Goal: Answer question/provide support: Share knowledge or assist other users

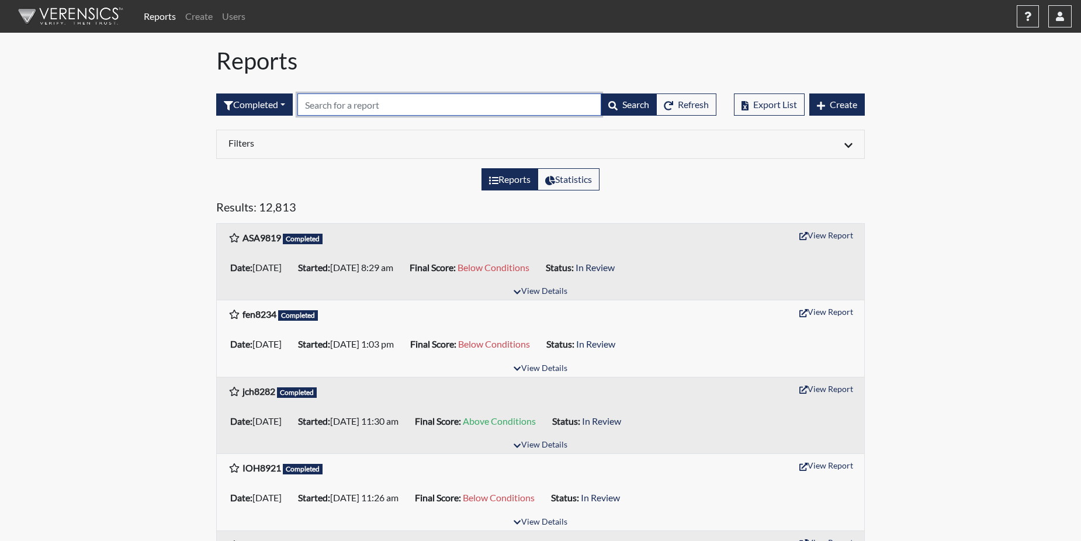
click at [313, 109] on input "text" at bounding box center [450, 105] width 304 height 22
paste input "ASA9819"
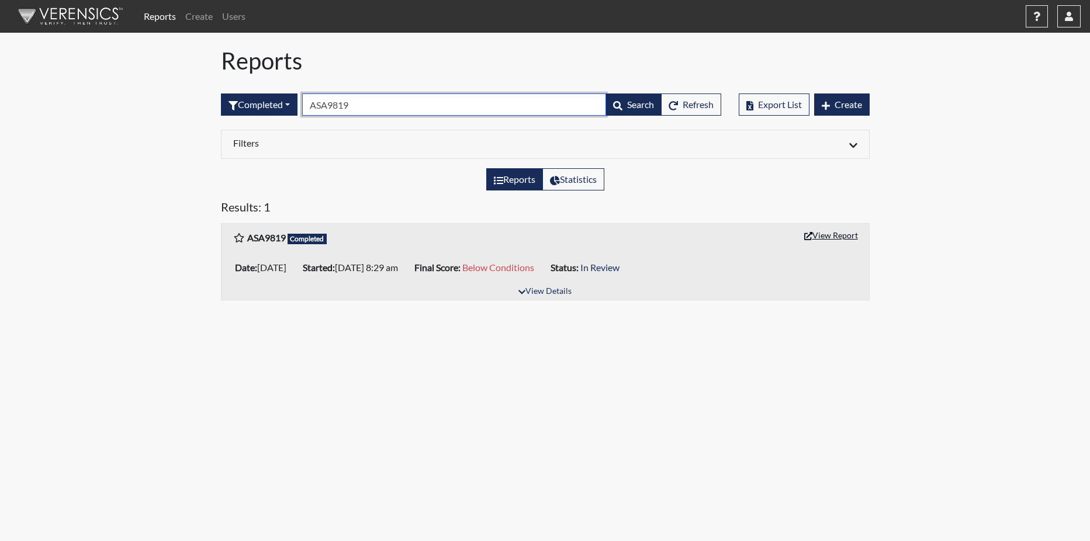
type input "ASA9819"
click at [835, 235] on button "View Report" at bounding box center [831, 235] width 64 height 18
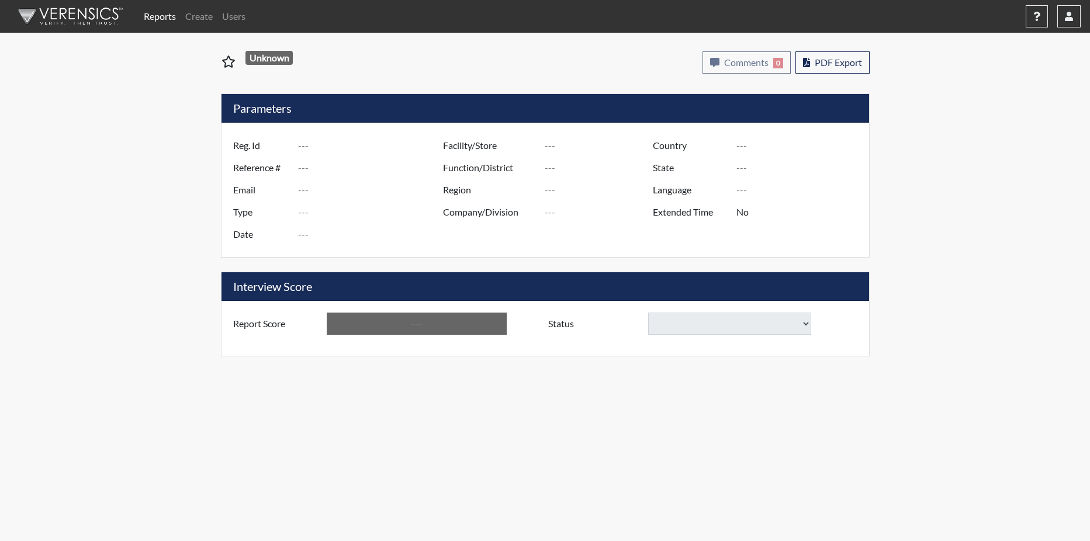
type input "ASA9819"
type input "50881"
type input "---"
type input "Corrections Pre-Employment"
type input "Aug 22, 2025"
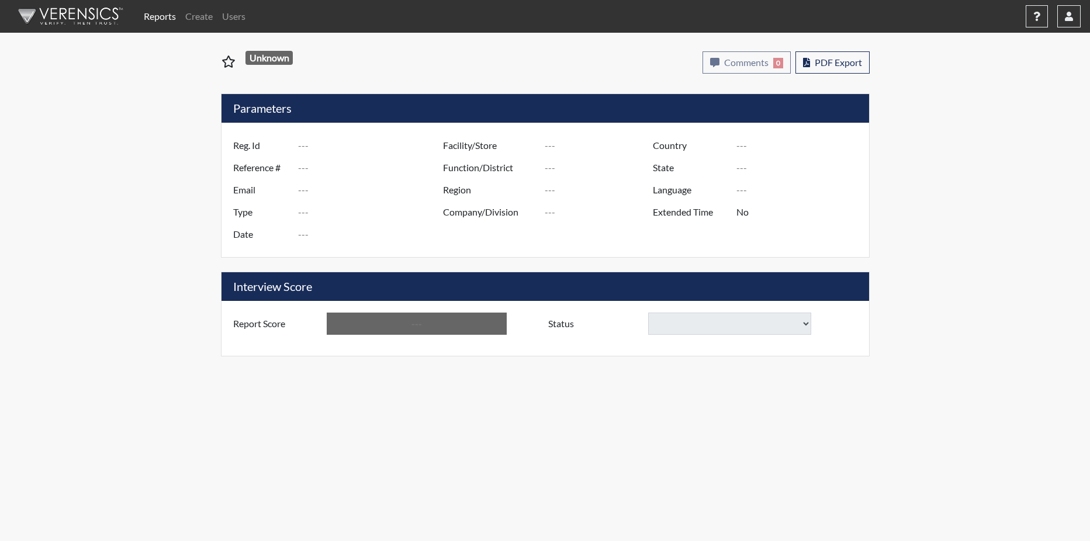
type input "GD&CP SMU*+"
type input "[GEOGRAPHIC_DATA]"
type input "[US_STATE]"
type input "English"
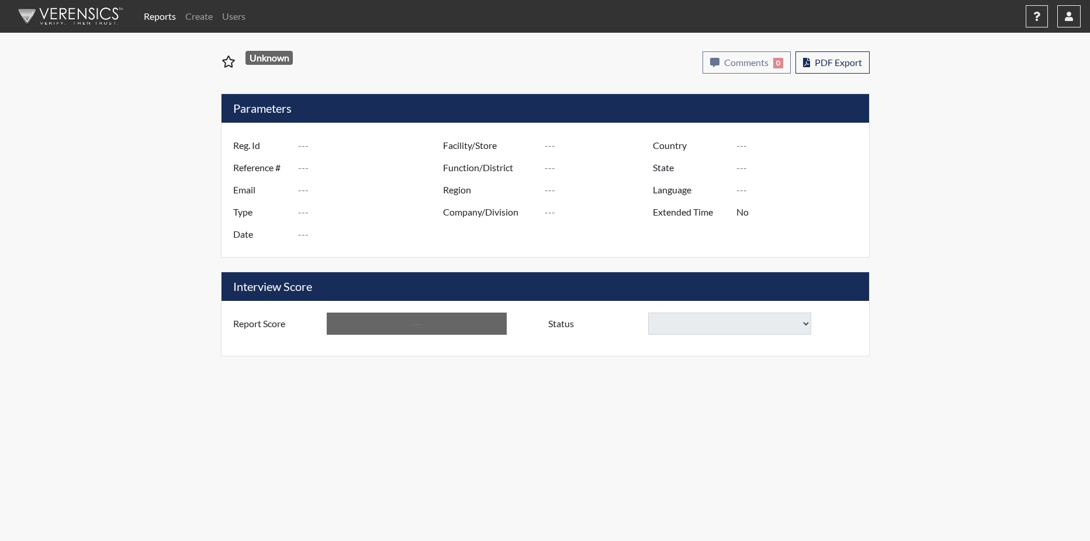
type input "Below Conditions"
select select
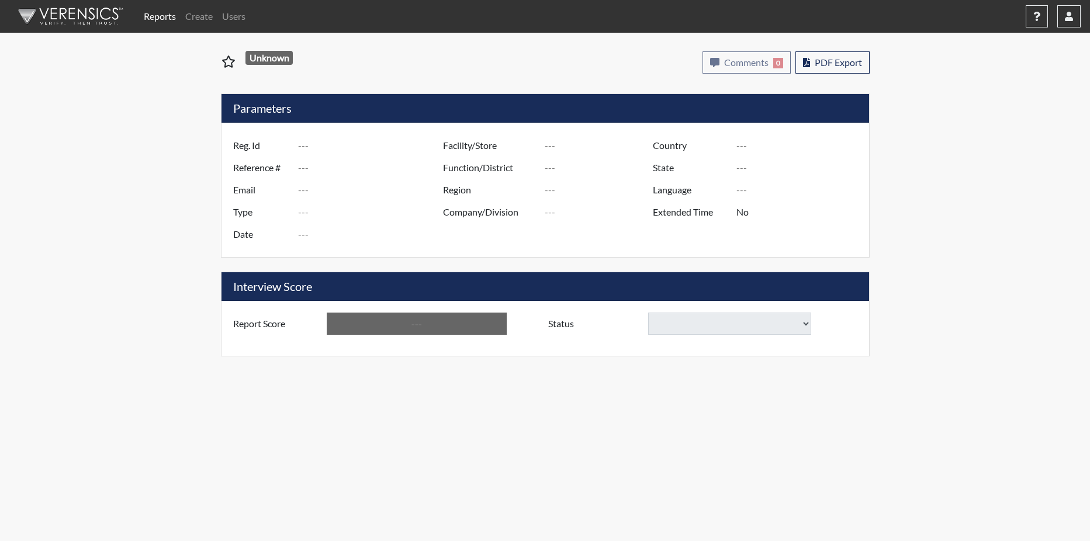
select select
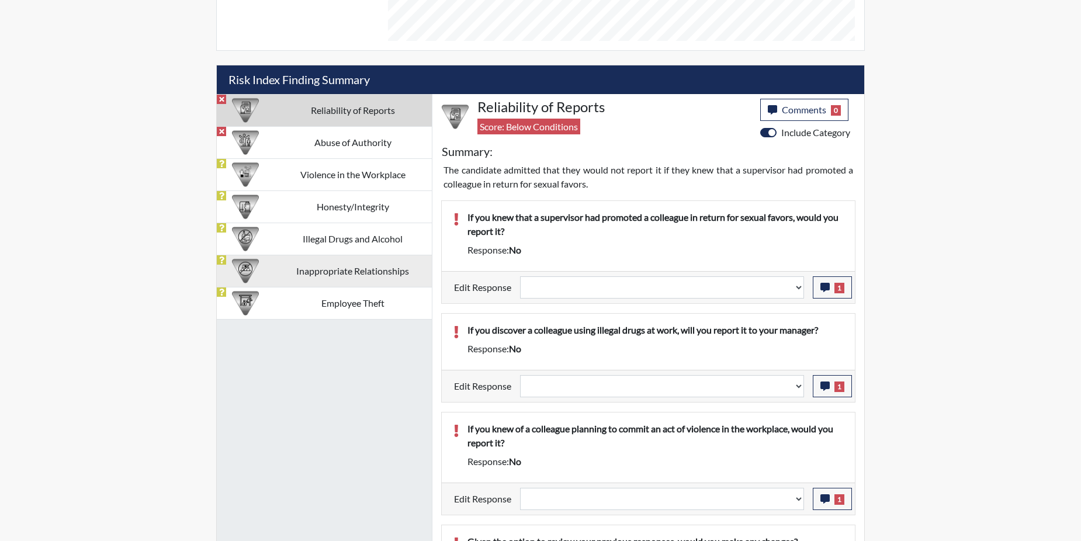
scroll to position [643, 0]
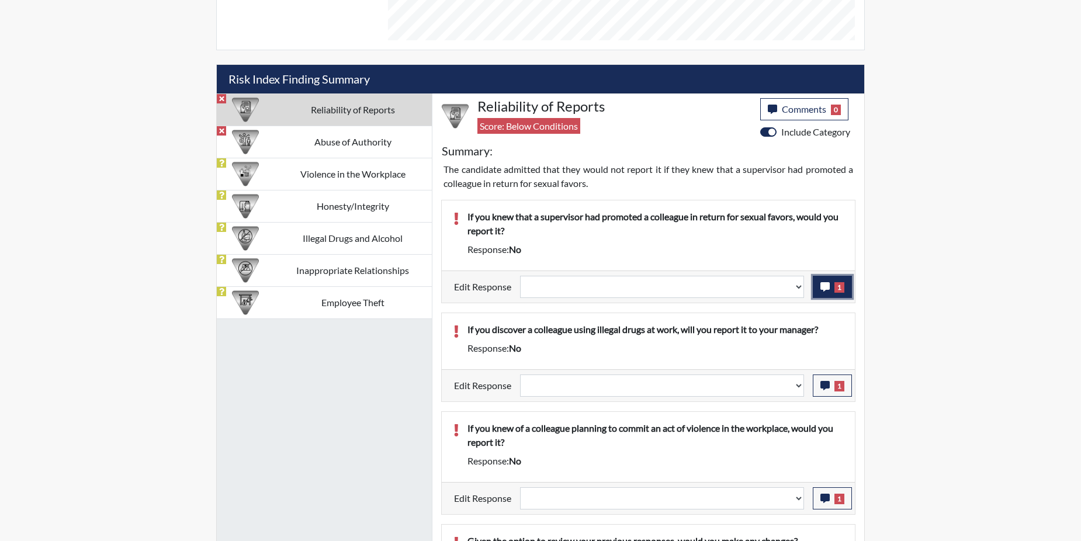
click at [823, 286] on icon "button" at bounding box center [825, 286] width 9 height 9
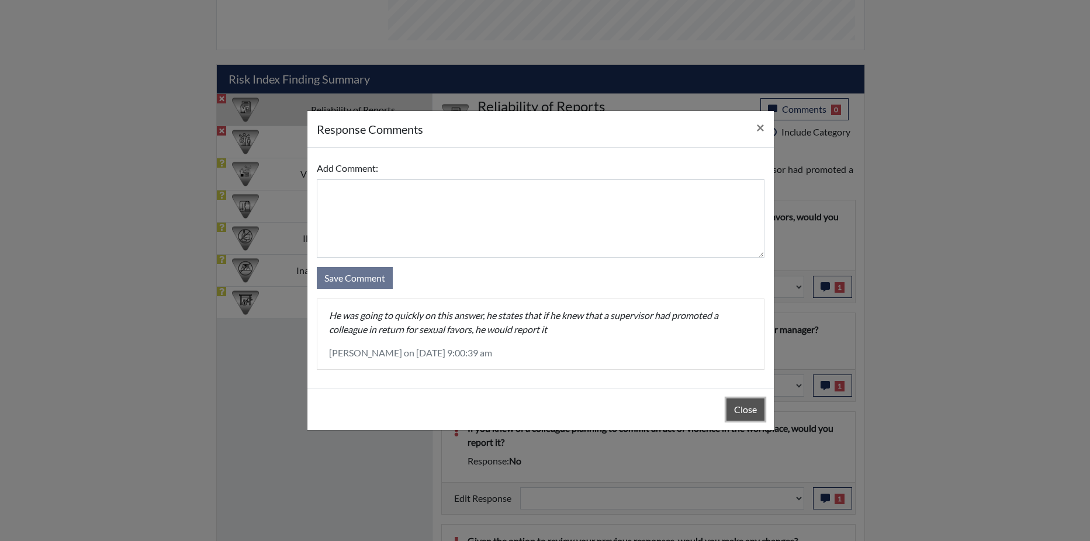
click at [735, 406] on button "Close" at bounding box center [746, 410] width 38 height 22
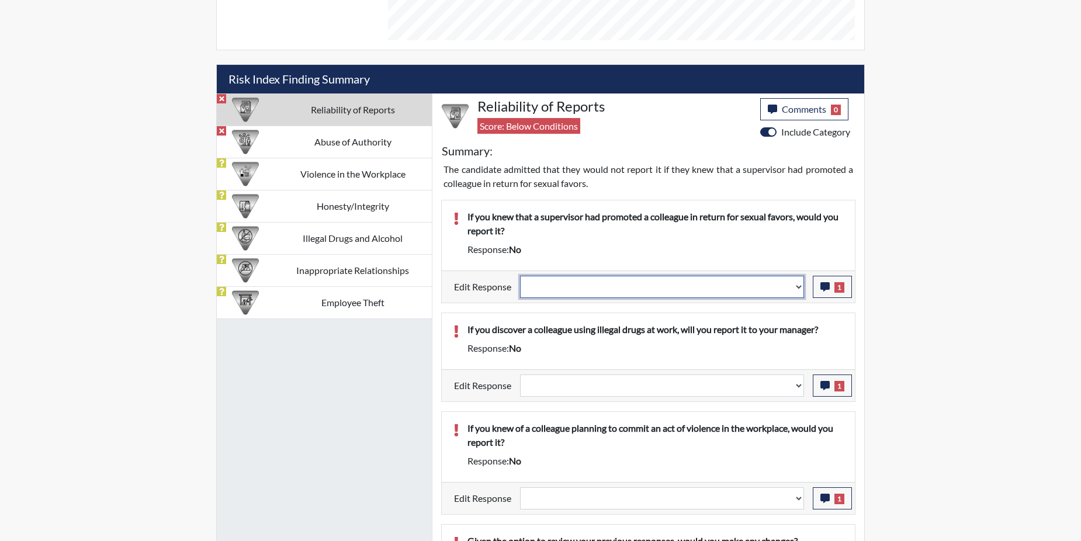
click at [799, 288] on select "Question is not relevant. Results will be updated. Reasonable explanation provi…" at bounding box center [662, 287] width 284 height 22
select select "reasonable-explanation-provided"
click at [521, 276] on select "Question is not relevant. Results will be updated. Reasonable explanation provi…" at bounding box center [662, 287] width 284 height 22
select select
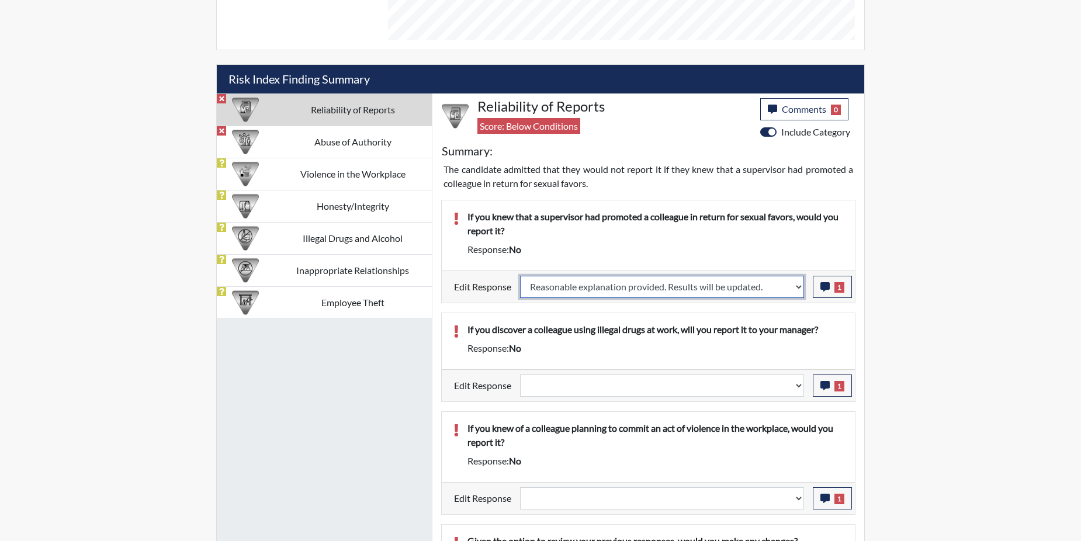
select select
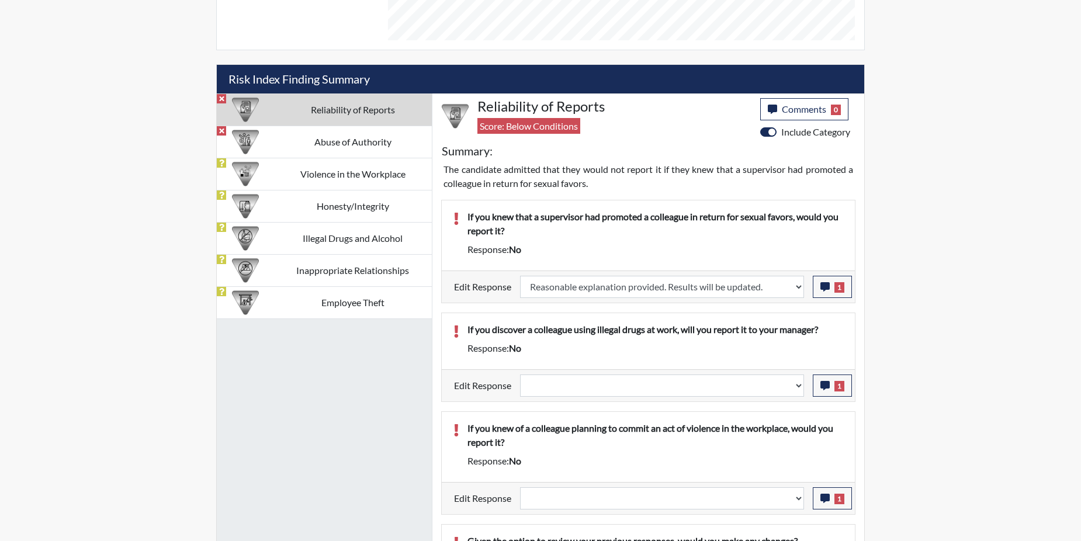
select select
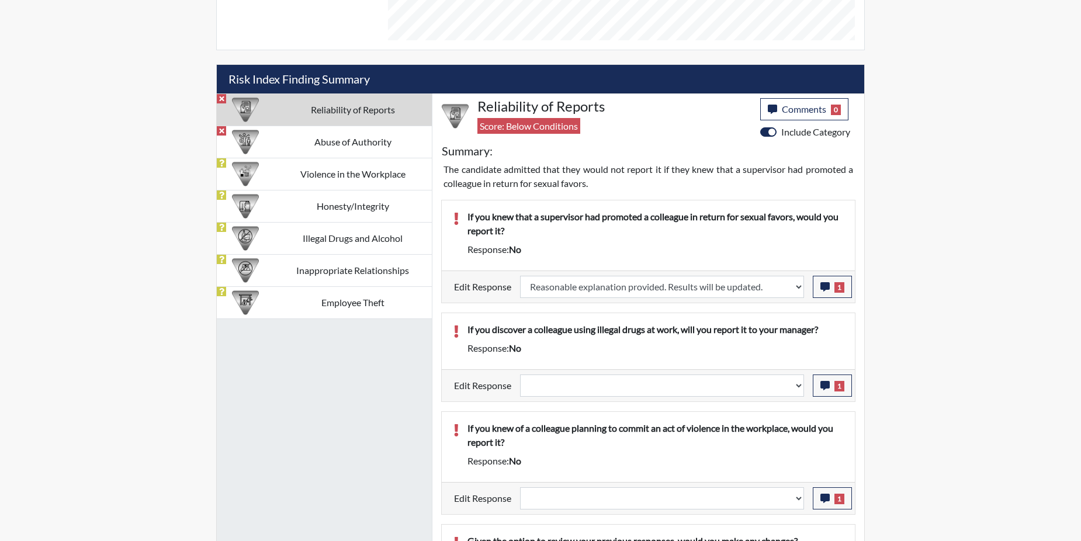
select select
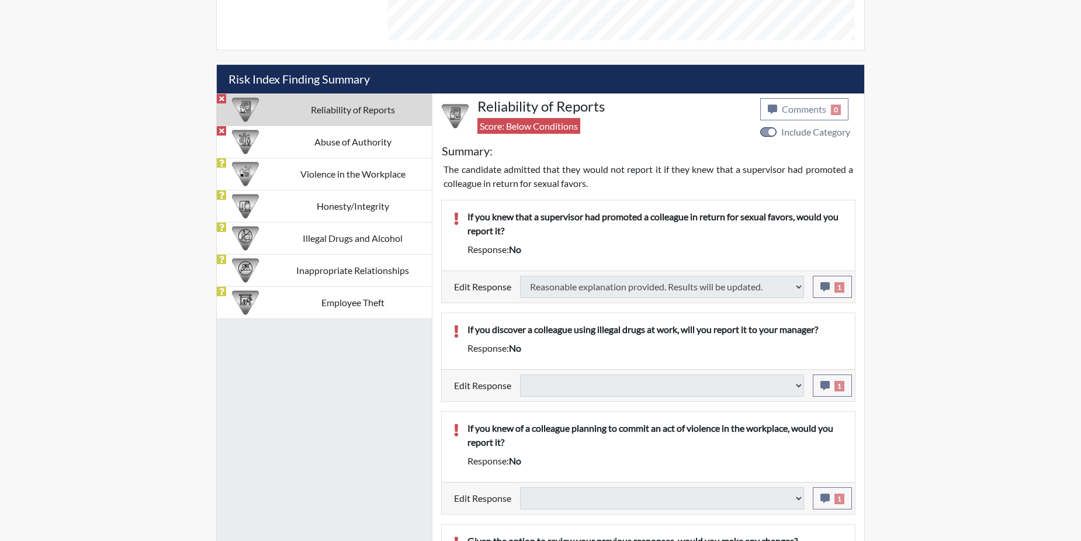
select select
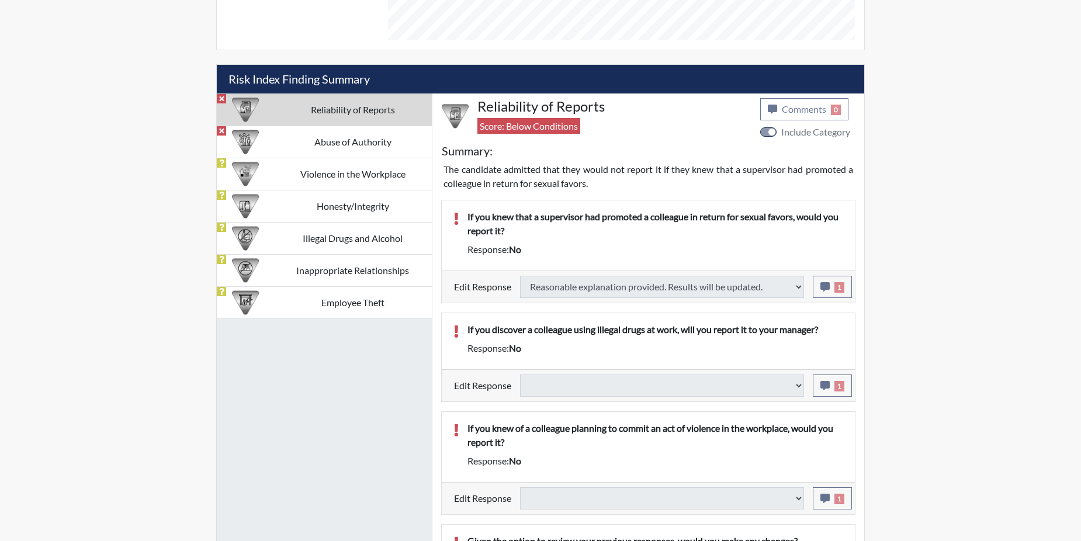
select select
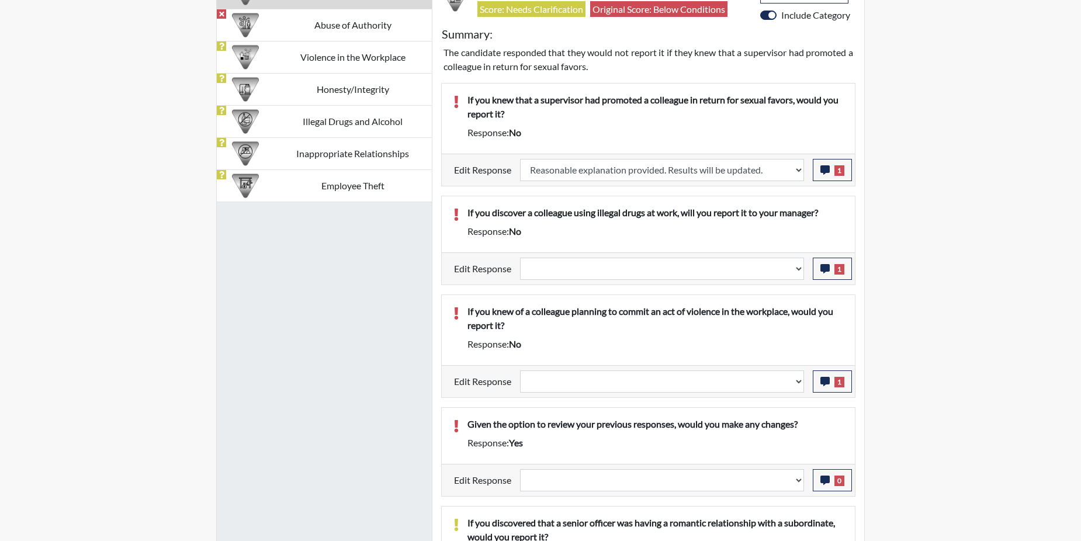
scroll to position [194, 486]
click at [832, 270] on button "1" at bounding box center [832, 269] width 39 height 22
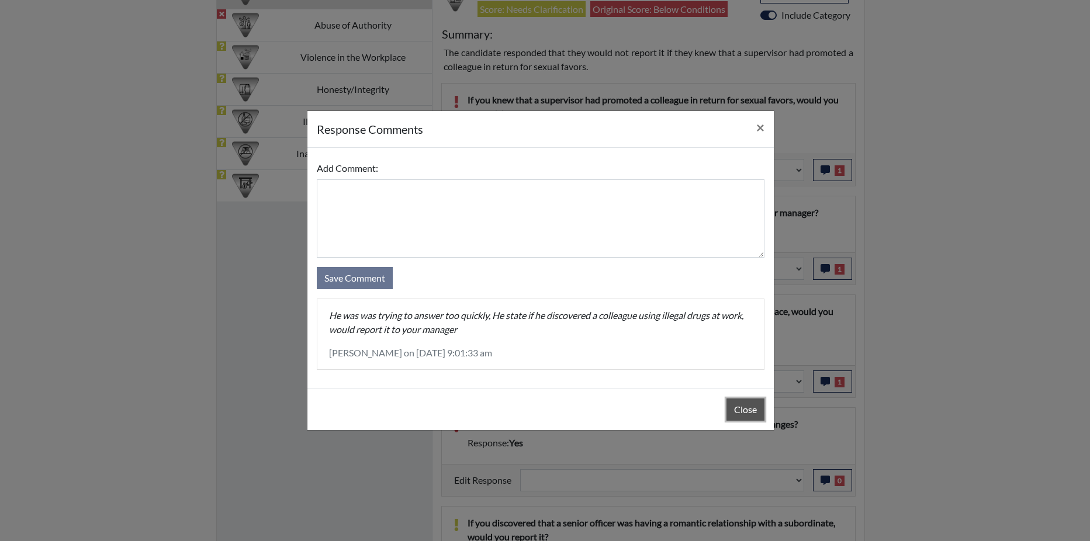
click at [752, 411] on button "Close" at bounding box center [746, 410] width 38 height 22
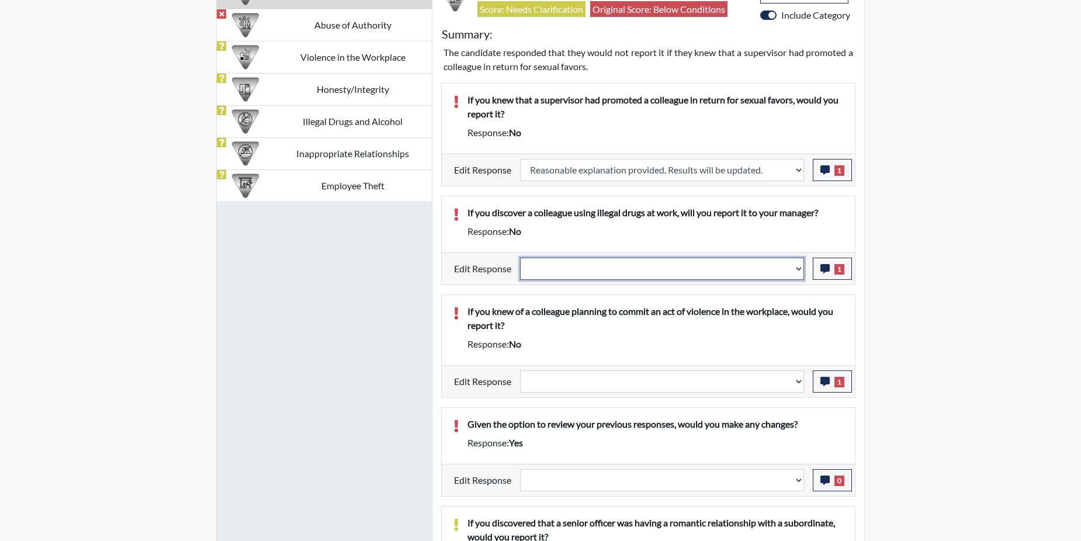
click at [795, 268] on select "Question is not relevant. Results will be updated. Reasonable explanation provi…" at bounding box center [662, 269] width 284 height 22
select select "reasonable-explanation-provided"
click at [521, 258] on select "Question is not relevant. Results will be updated. Reasonable explanation provi…" at bounding box center [662, 269] width 284 height 22
select select
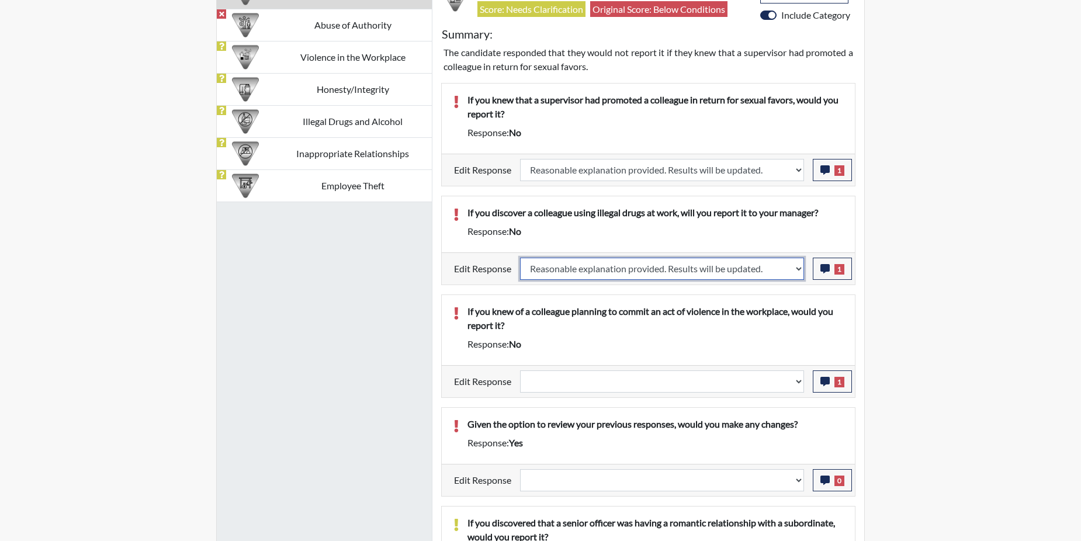
select select
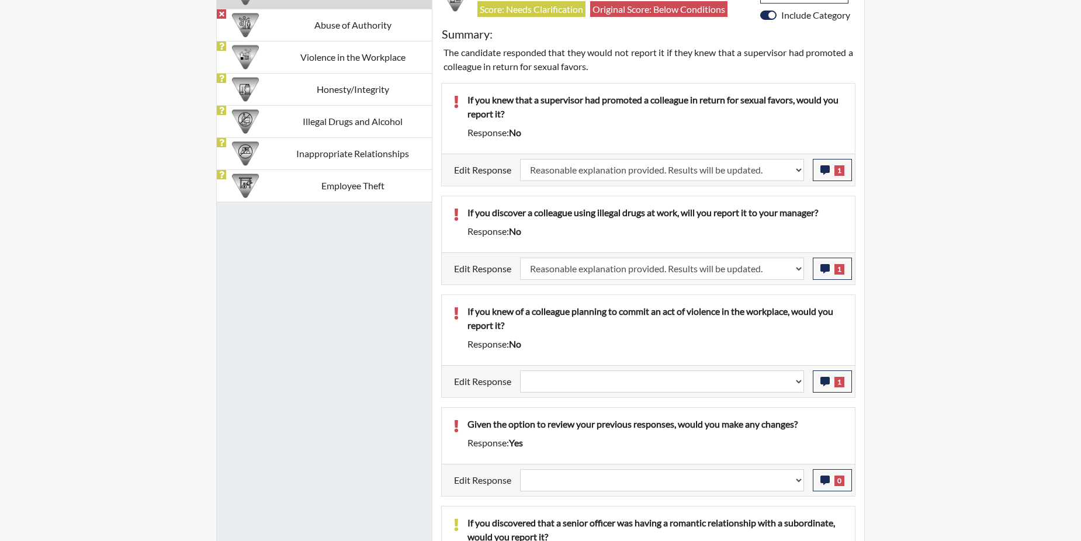
select select
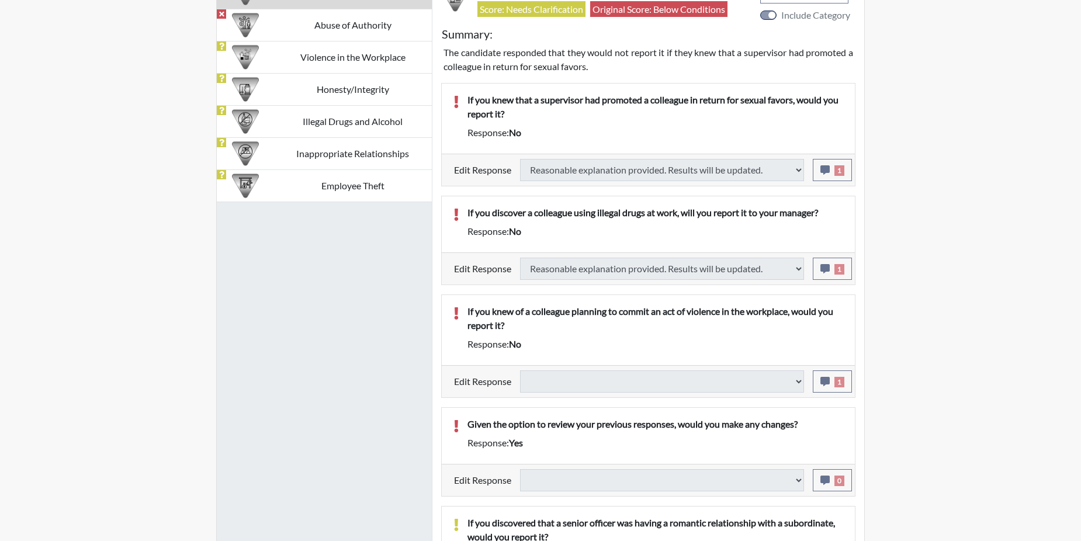
select select
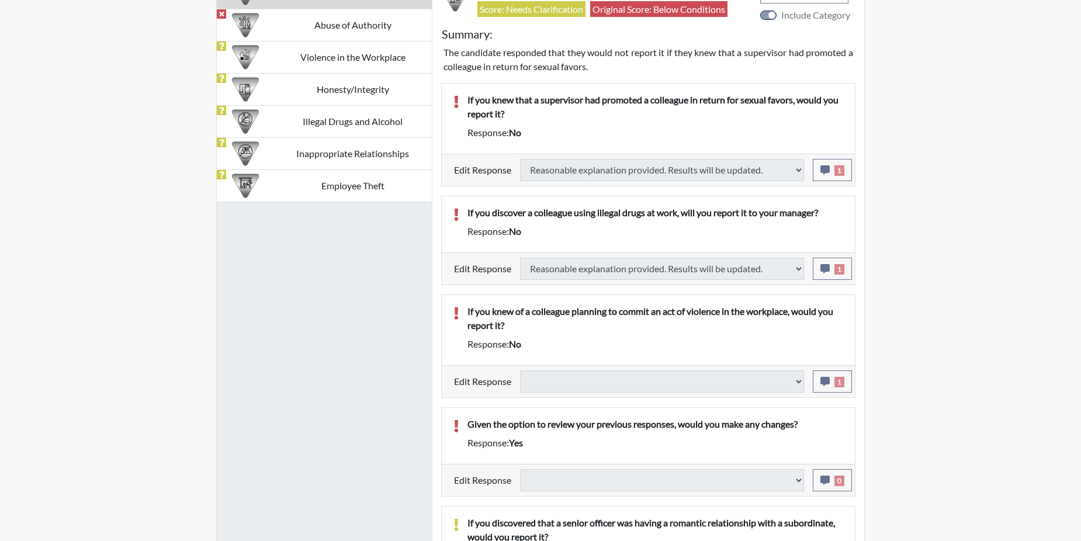
select select
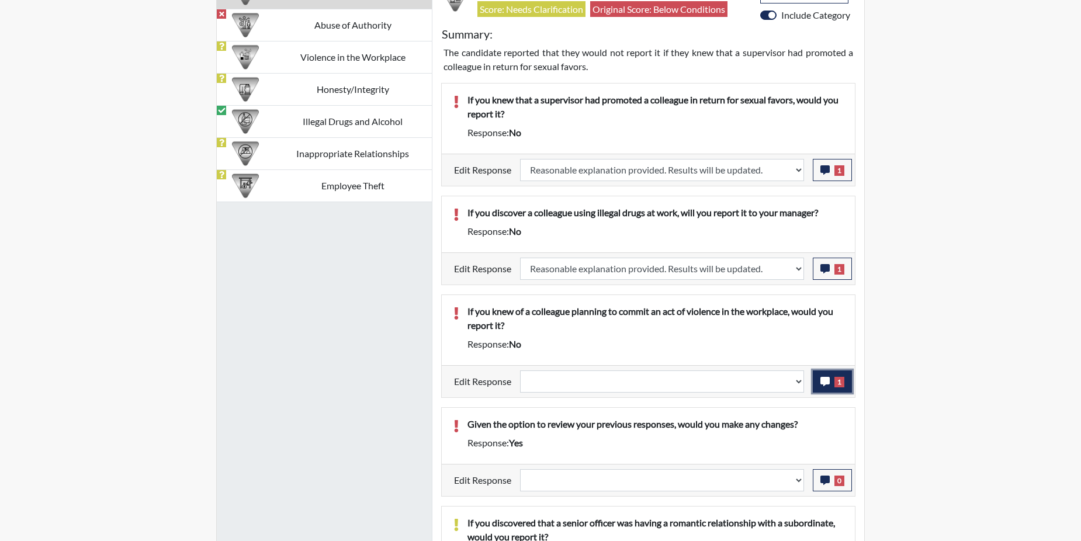
click at [826, 385] on icon "button" at bounding box center [825, 381] width 9 height 9
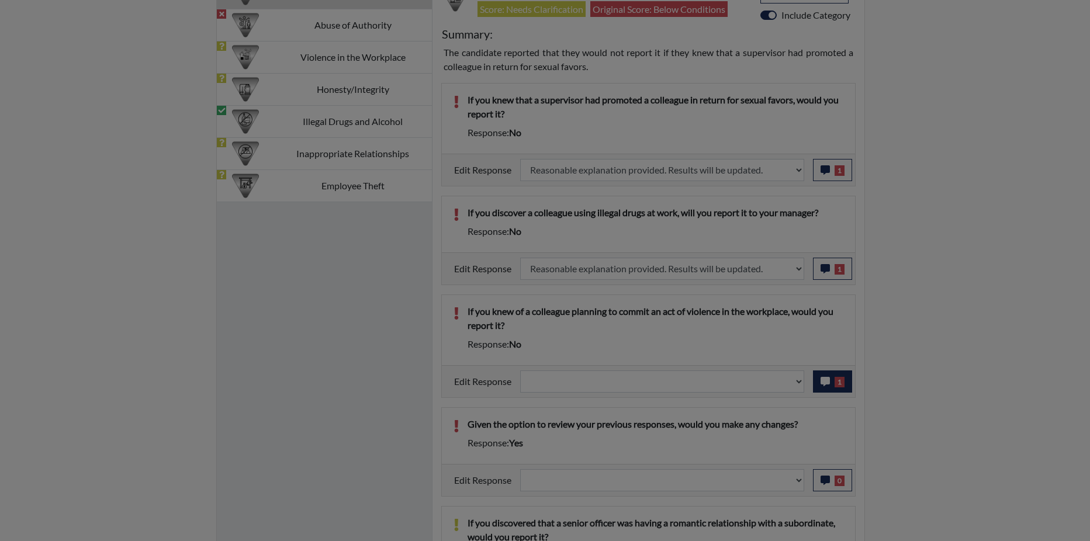
click at [826, 385] on div at bounding box center [545, 270] width 1090 height 541
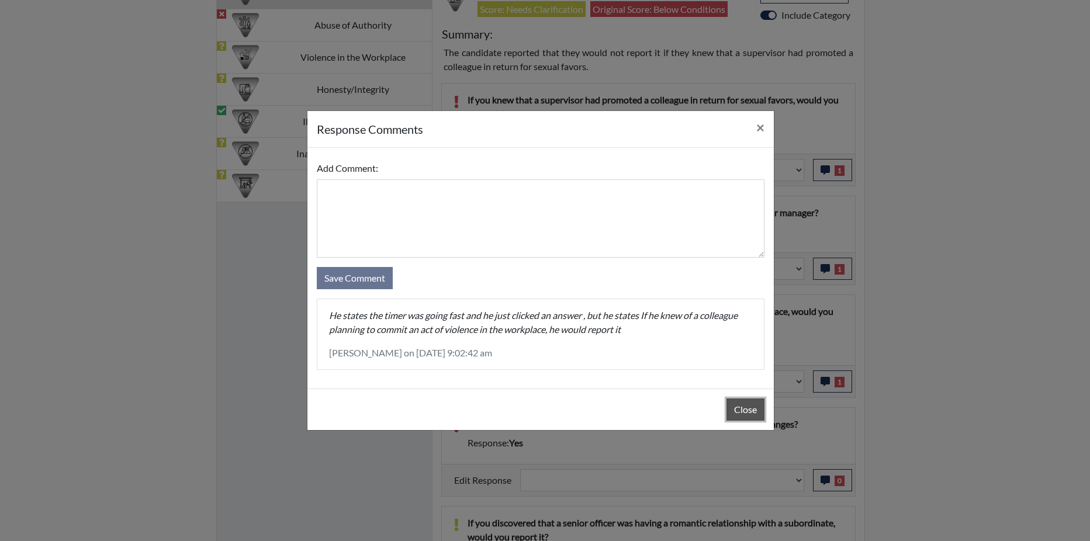
click at [746, 409] on button "Close" at bounding box center [746, 410] width 38 height 22
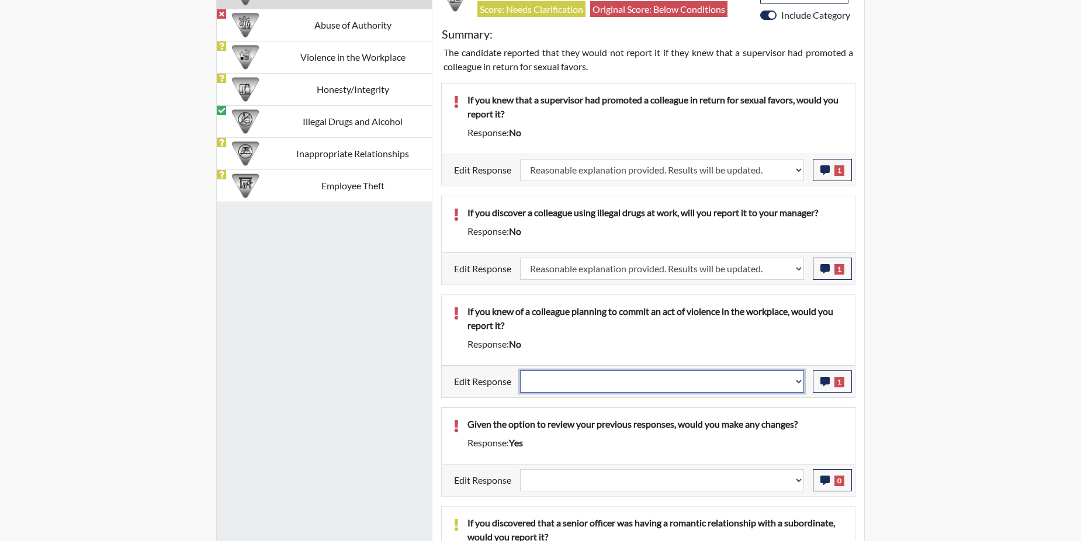
click at [801, 382] on select "Question is not relevant. Results will be updated. Reasonable explanation provi…" at bounding box center [662, 382] width 284 height 22
select select "reasonable-explanation-provided"
click at [521, 371] on select "Question is not relevant. Results will be updated. Reasonable explanation provi…" at bounding box center [662, 382] width 284 height 22
select select
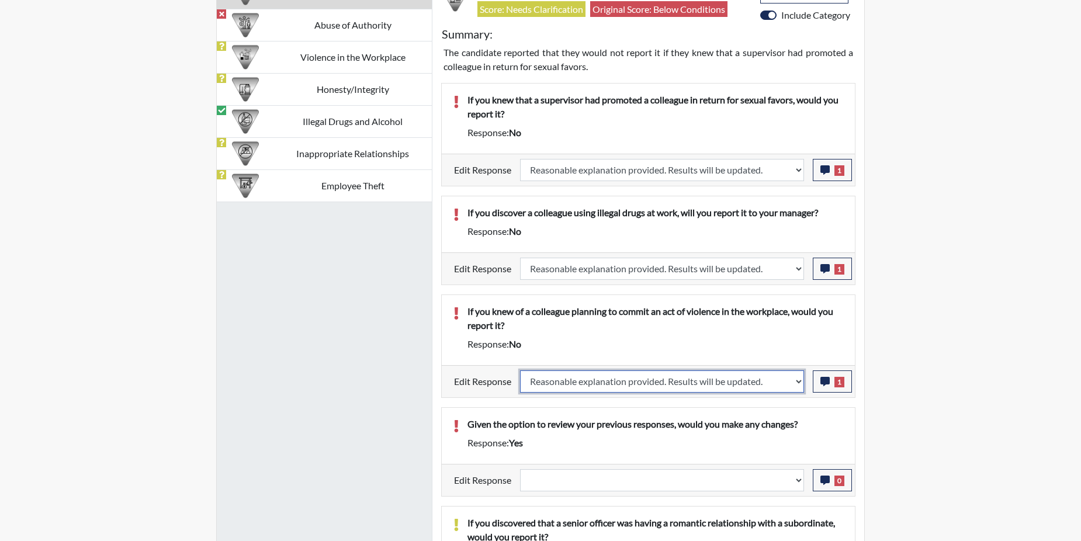
select select
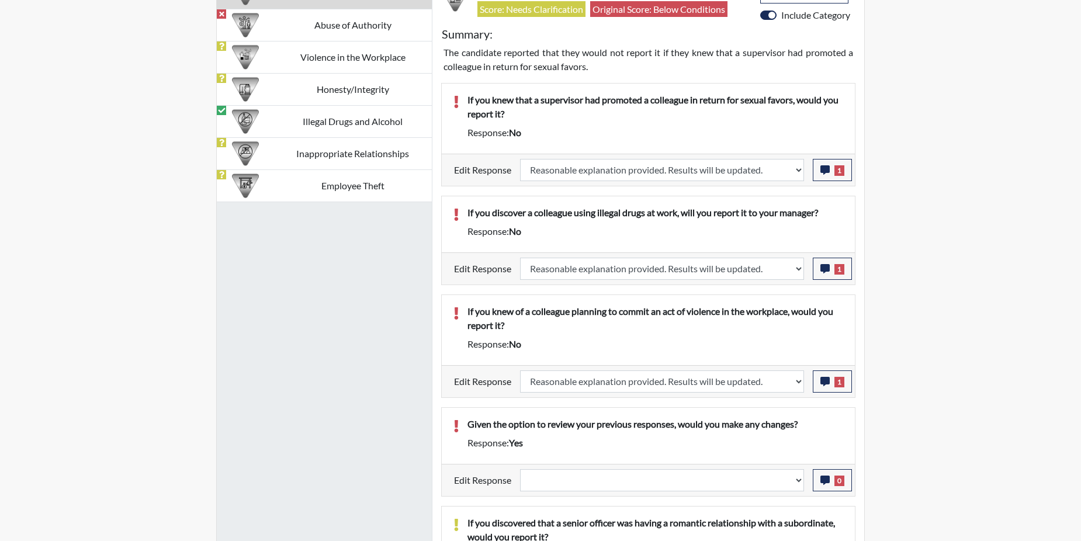
select select
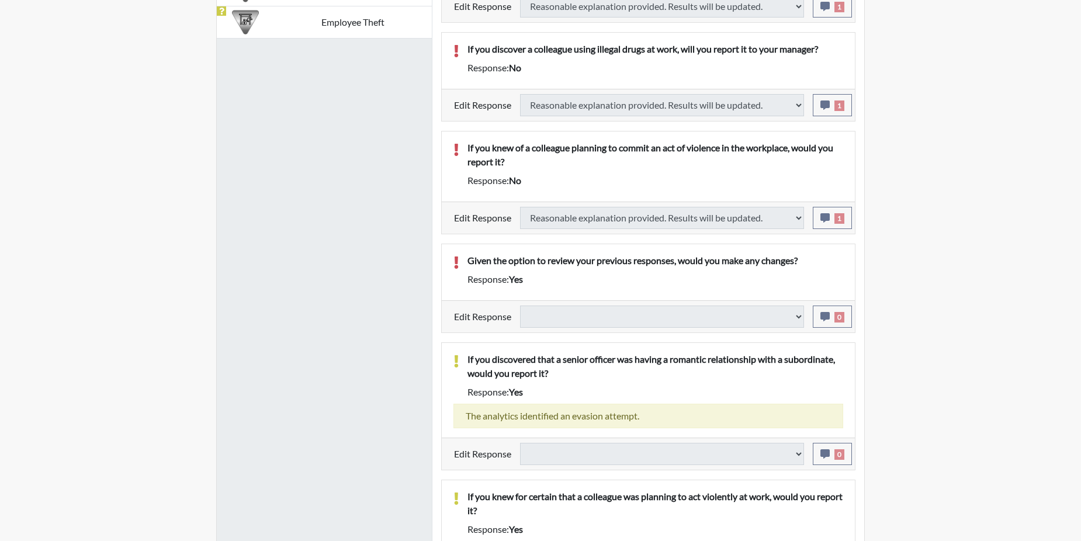
scroll to position [935, 0]
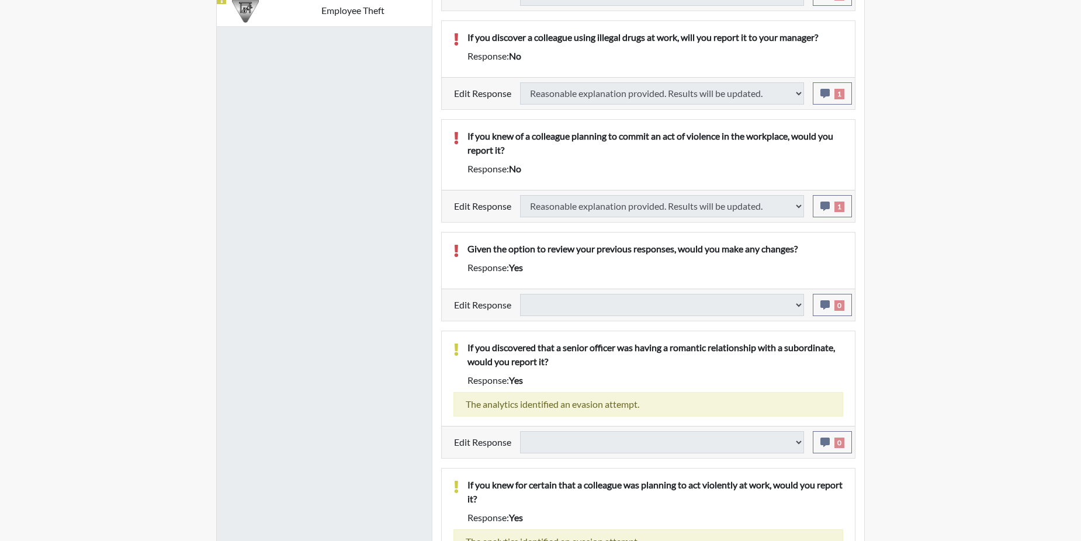
select select
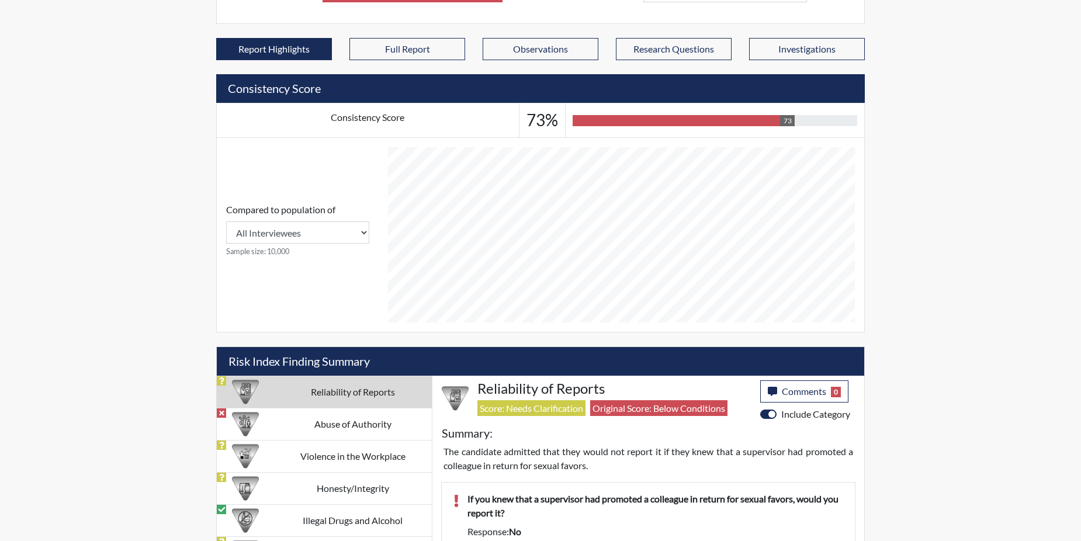
scroll to position [419, 0]
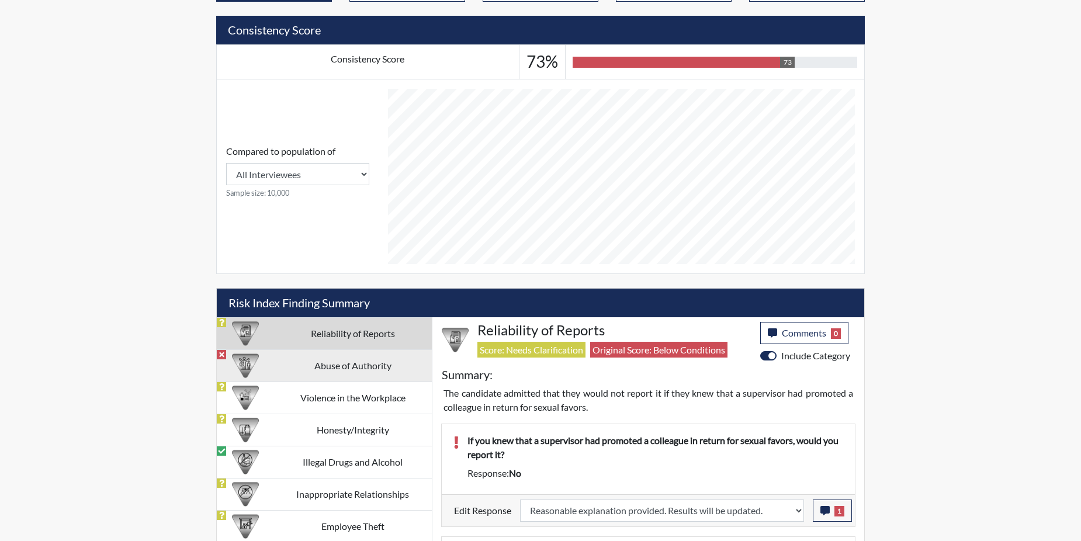
click at [363, 364] on td "Abuse of Authority" at bounding box center [353, 366] width 158 height 32
select select
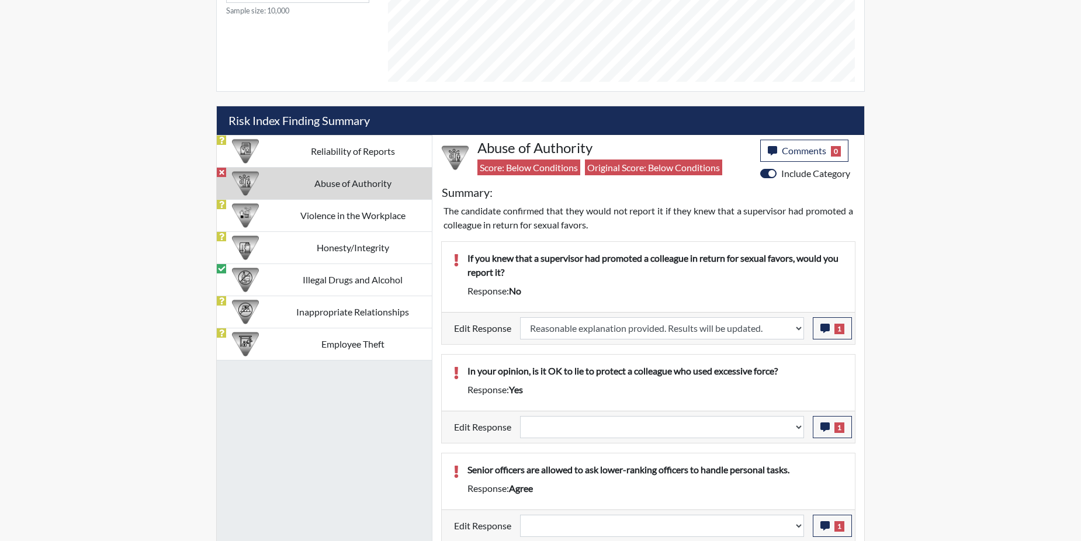
scroll to position [603, 0]
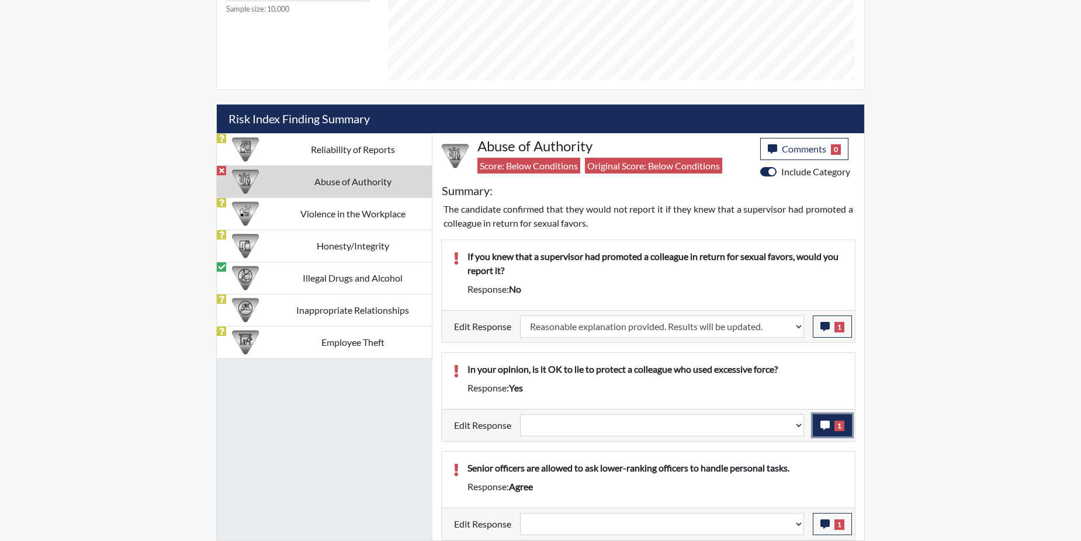
click at [829, 427] on icon "button" at bounding box center [825, 425] width 9 height 9
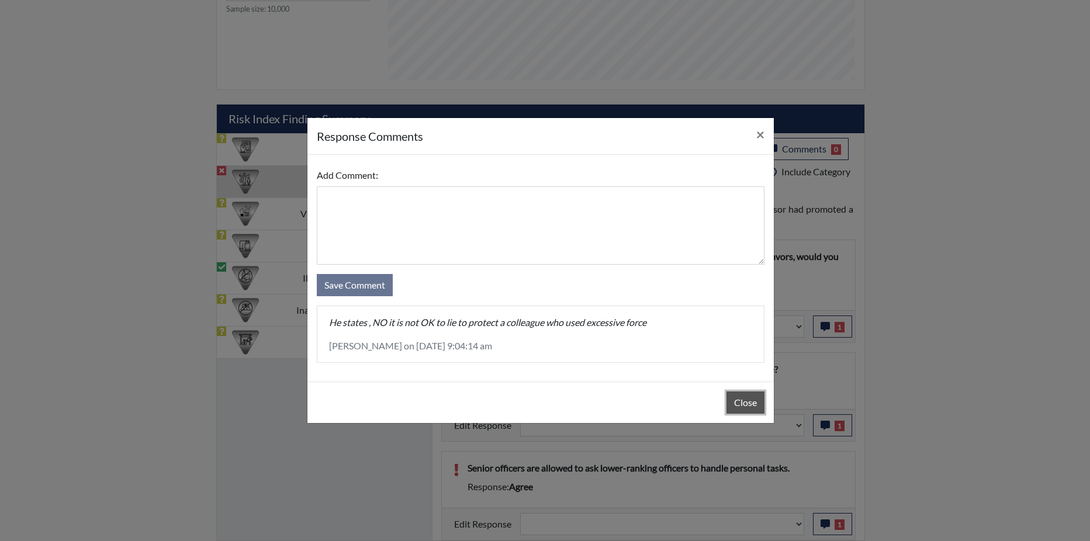
click at [749, 406] on button "Close" at bounding box center [746, 403] width 38 height 22
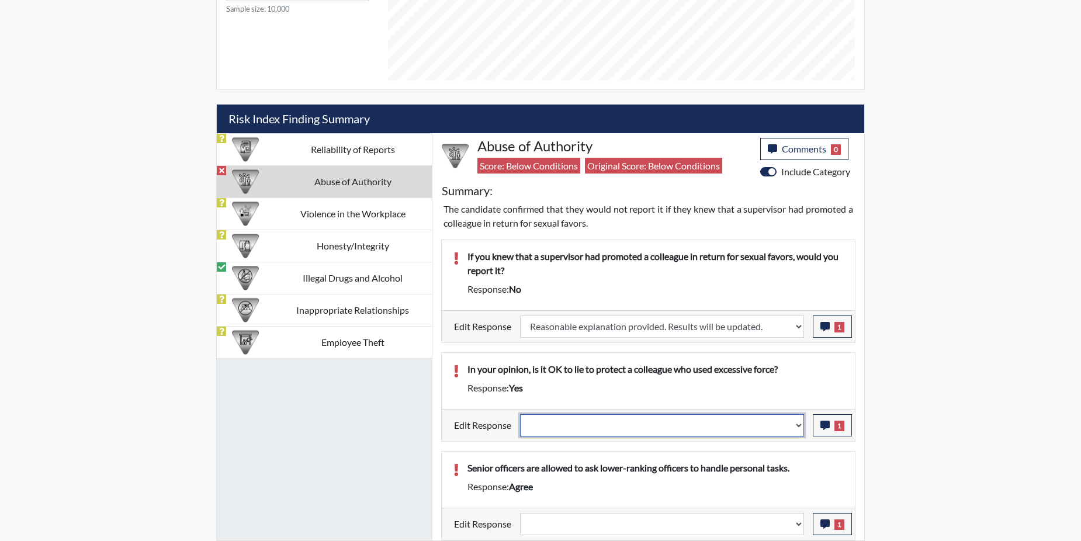
click at [801, 427] on select "Question is not relevant. Results will be updated. Reasonable explanation provi…" at bounding box center [662, 425] width 284 height 22
select select "reasonable-explanation-provided"
click at [521, 414] on select "Question is not relevant. Results will be updated. Reasonable explanation provi…" at bounding box center [662, 425] width 284 height 22
select select
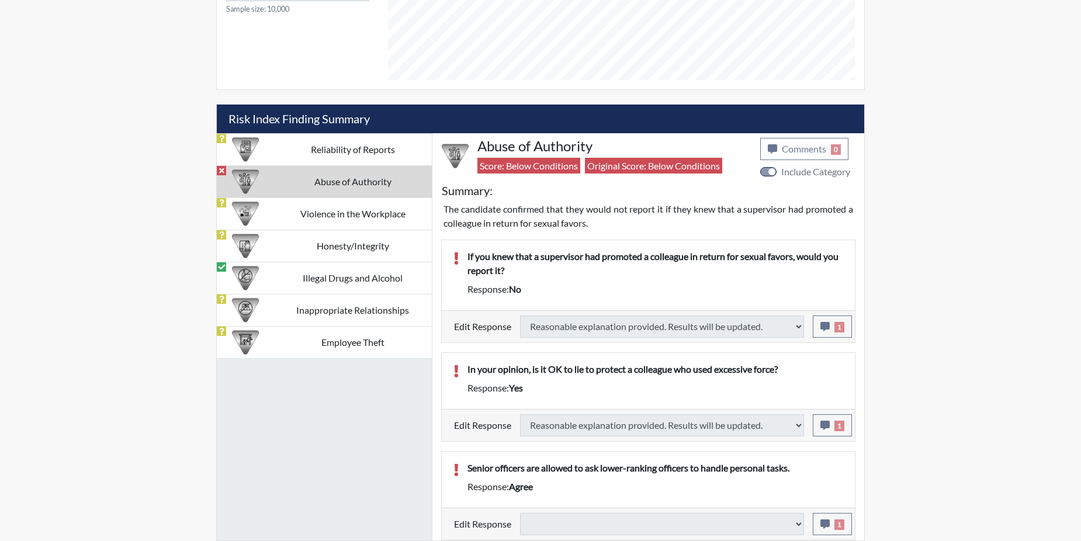
type input "Above Conditions"
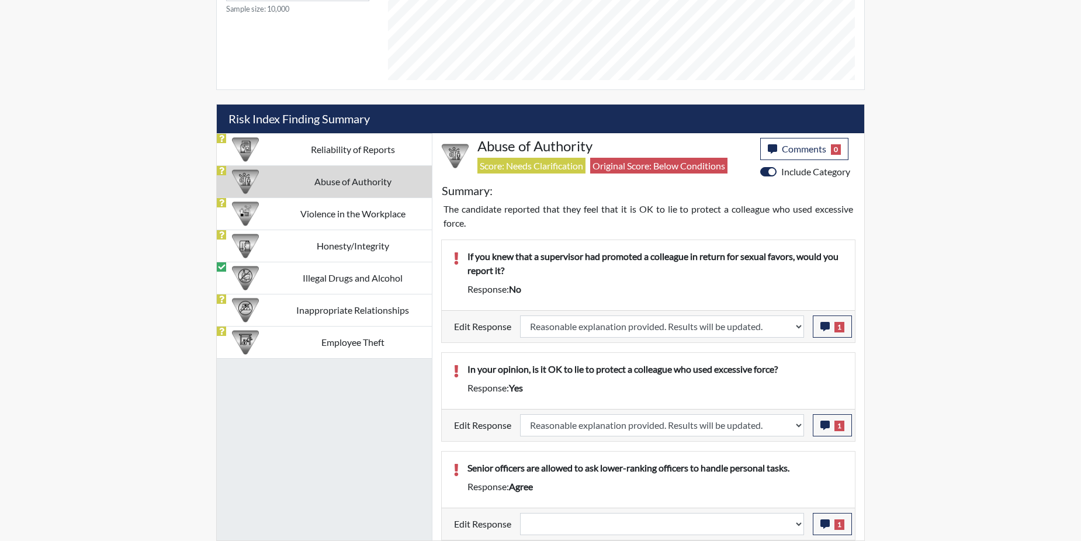
scroll to position [194, 486]
click at [830, 523] on icon "button" at bounding box center [825, 524] width 9 height 9
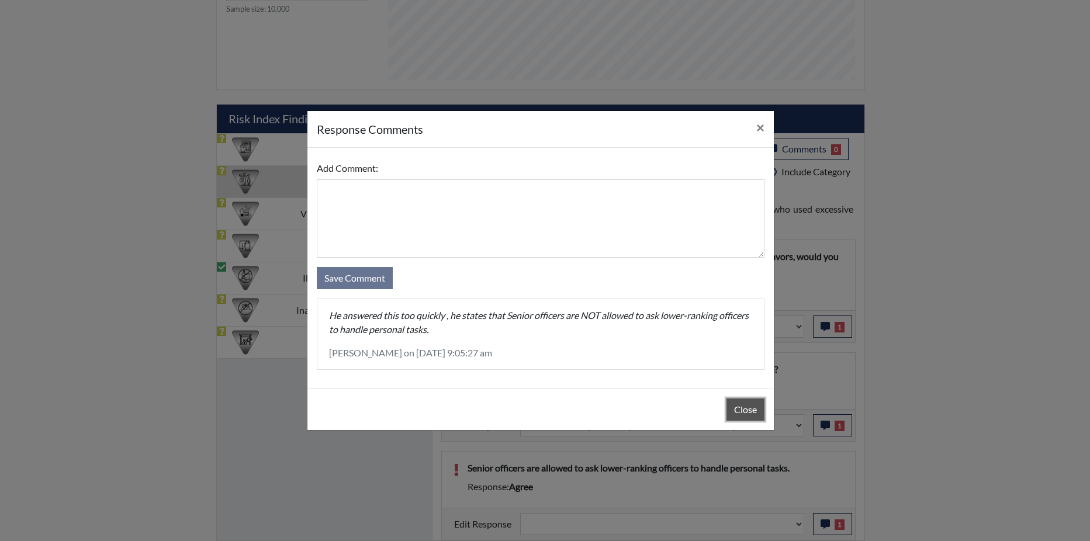
click at [737, 406] on button "Close" at bounding box center [746, 410] width 38 height 22
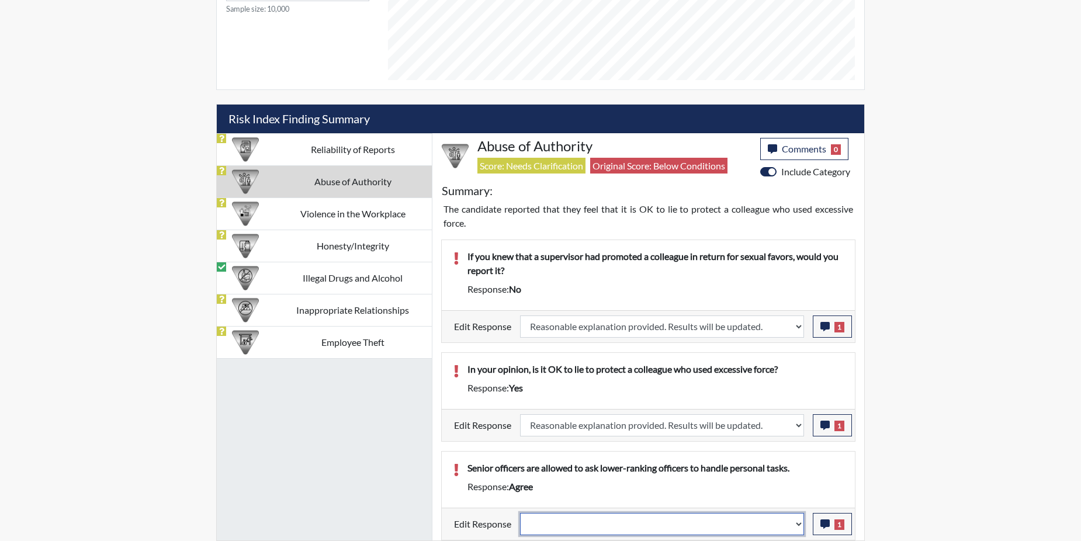
click at [798, 522] on select "Question is not relevant. Results will be updated. Reasonable explanation provi…" at bounding box center [662, 524] width 284 height 22
select select "reasonable-explanation-provided"
click at [521, 513] on select "Question is not relevant. Results will be updated. Reasonable explanation provi…" at bounding box center [662, 524] width 284 height 22
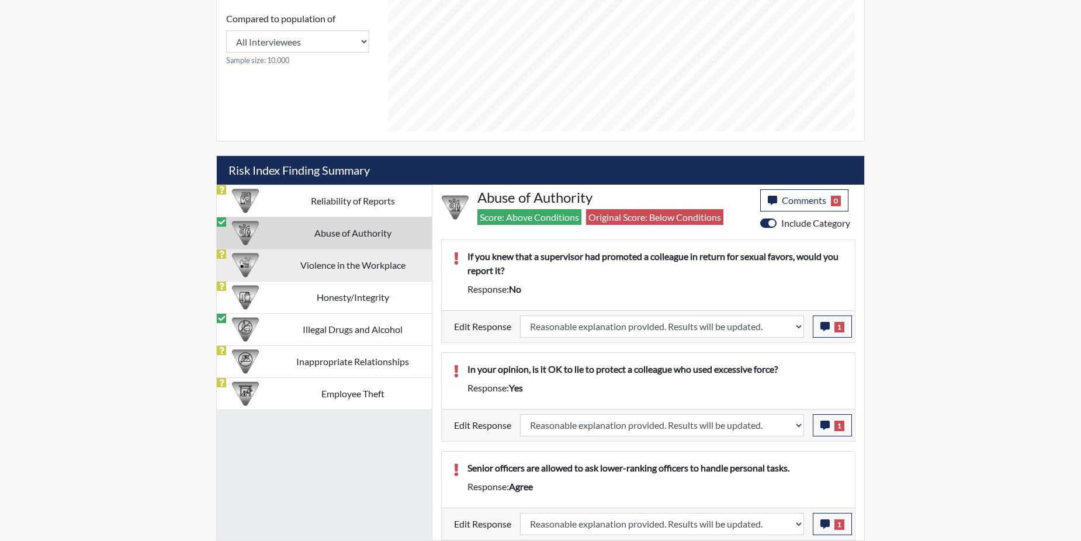
click at [339, 268] on td "Violence in the Workplace" at bounding box center [353, 265] width 158 height 32
select select "reasonable-explanation-provided"
select select
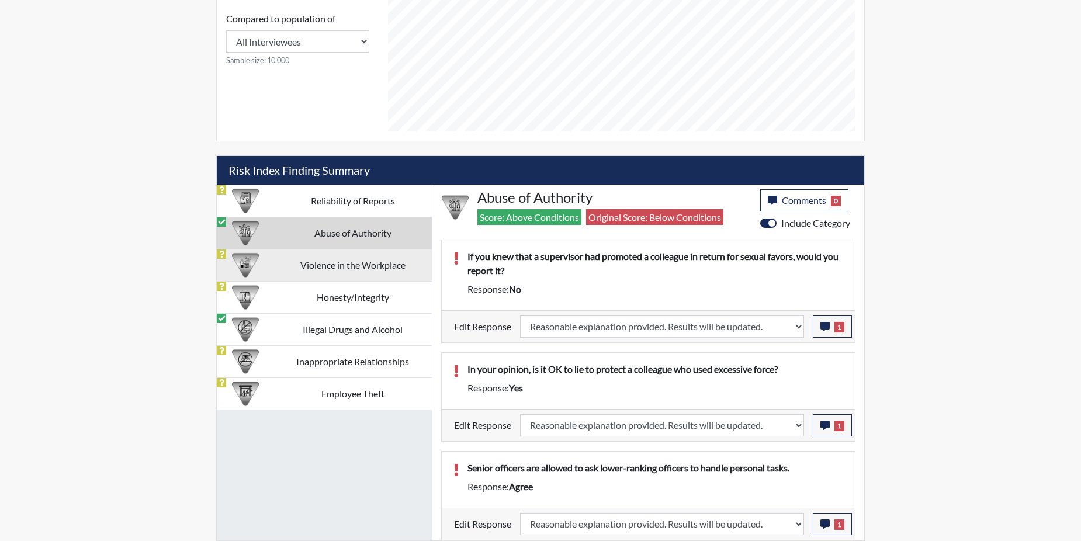
select select
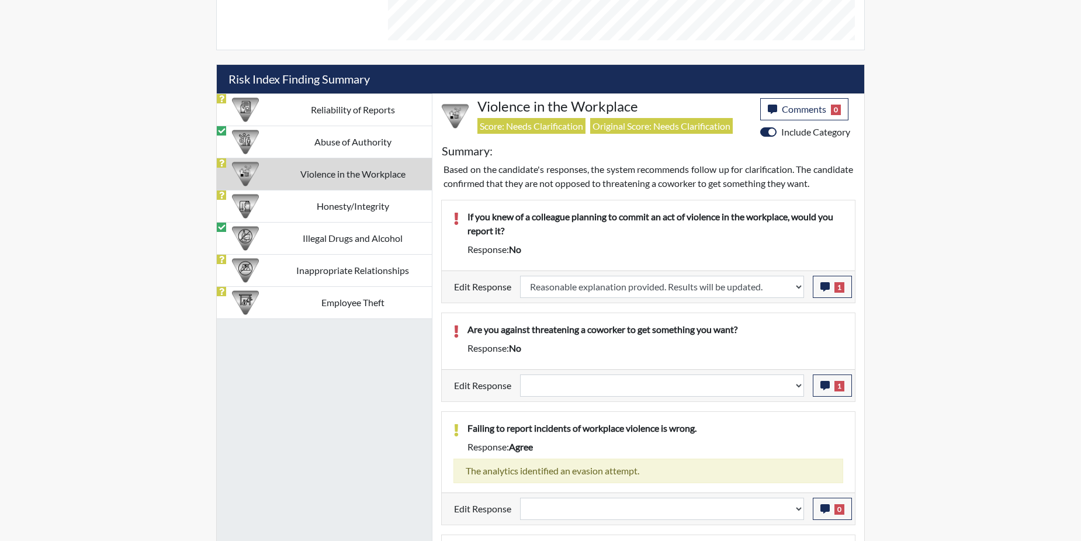
scroll to position [669, 0]
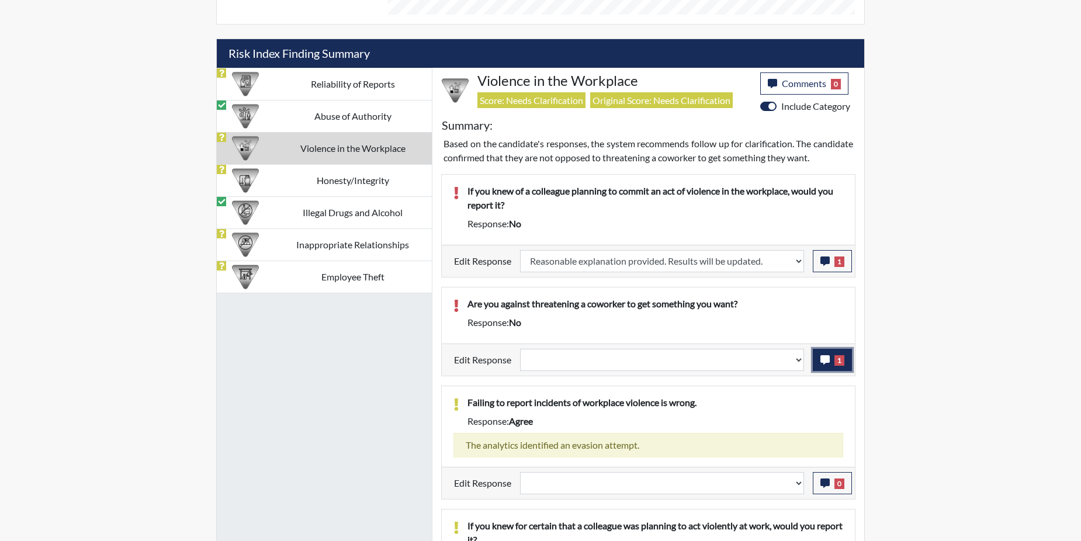
click at [822, 365] on icon "button" at bounding box center [825, 359] width 9 height 9
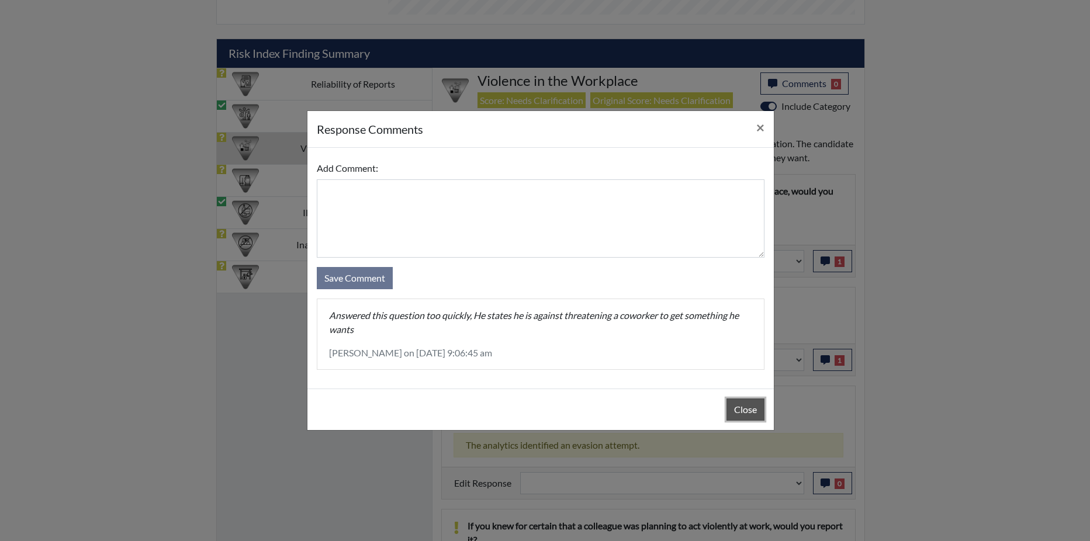
click at [751, 412] on button "Close" at bounding box center [746, 410] width 38 height 22
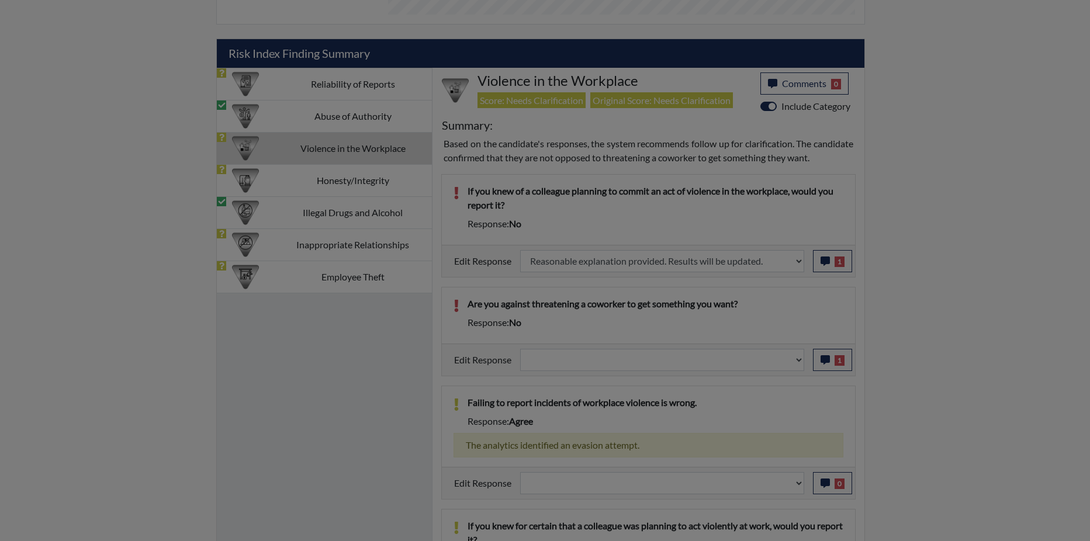
drag, startPoint x: 751, startPoint y: 412, endPoint x: 758, endPoint y: 397, distance: 16.2
click at [751, 392] on button "Close" at bounding box center [746, 380] width 38 height 22
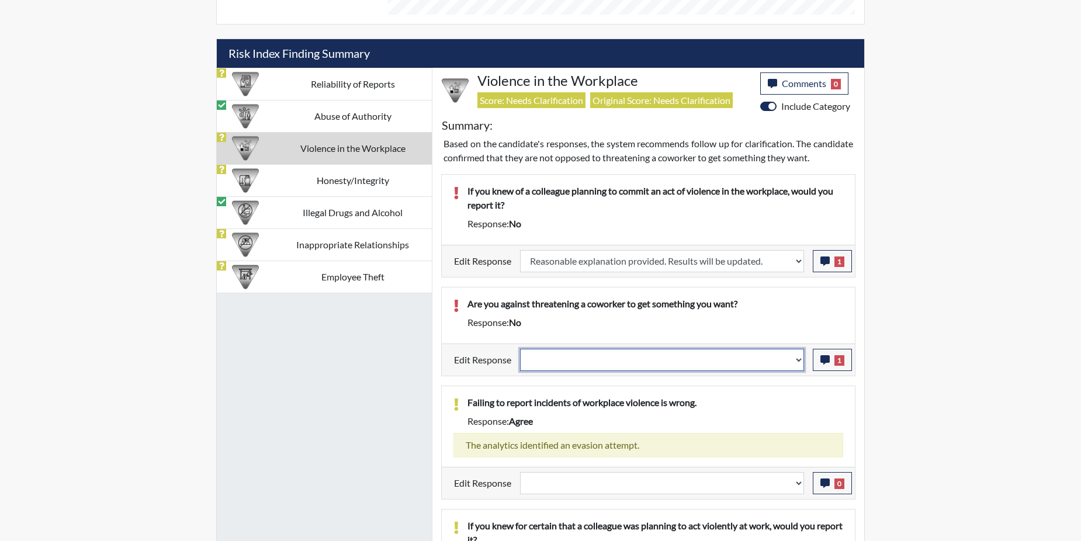
click at [798, 371] on select "Question is not relevant. Results will be updated. Reasonable explanation provi…" at bounding box center [662, 360] width 284 height 22
click at [801, 371] on select "Question is not relevant. Results will be updated. Reasonable explanation provi…" at bounding box center [662, 360] width 284 height 22
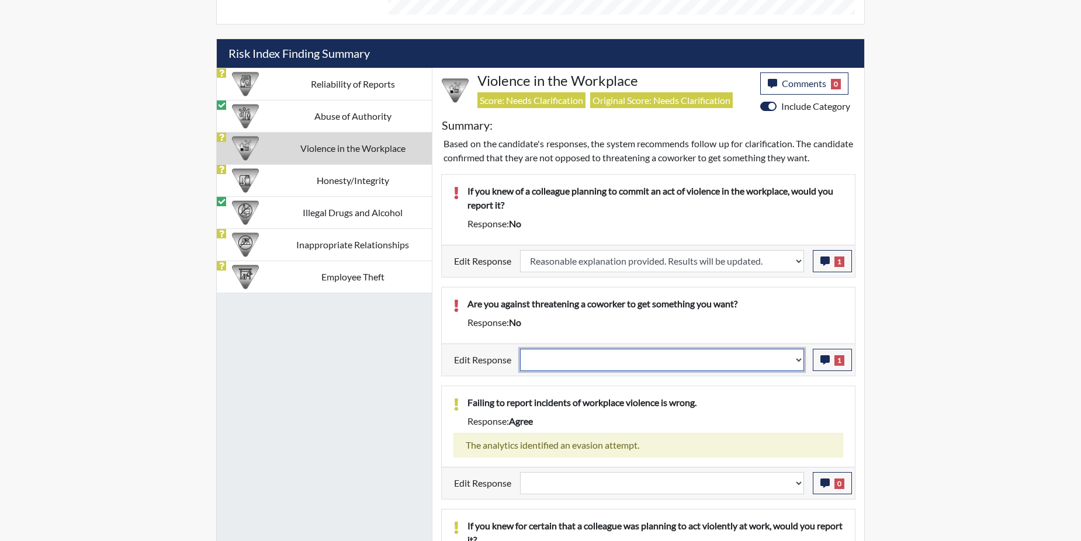
click at [801, 371] on select "Question is not relevant. Results will be updated. Reasonable explanation provi…" at bounding box center [662, 360] width 284 height 22
select select "reasonable-explanation-provided"
click at [521, 362] on select "Question is not relevant. Results will be updated. Reasonable explanation provi…" at bounding box center [662, 360] width 284 height 22
select select
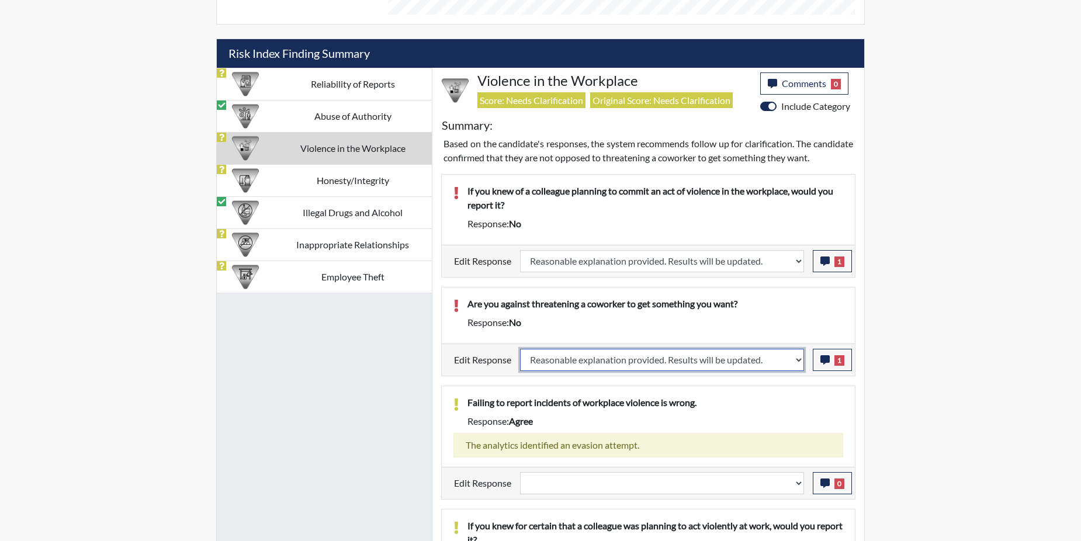
select select
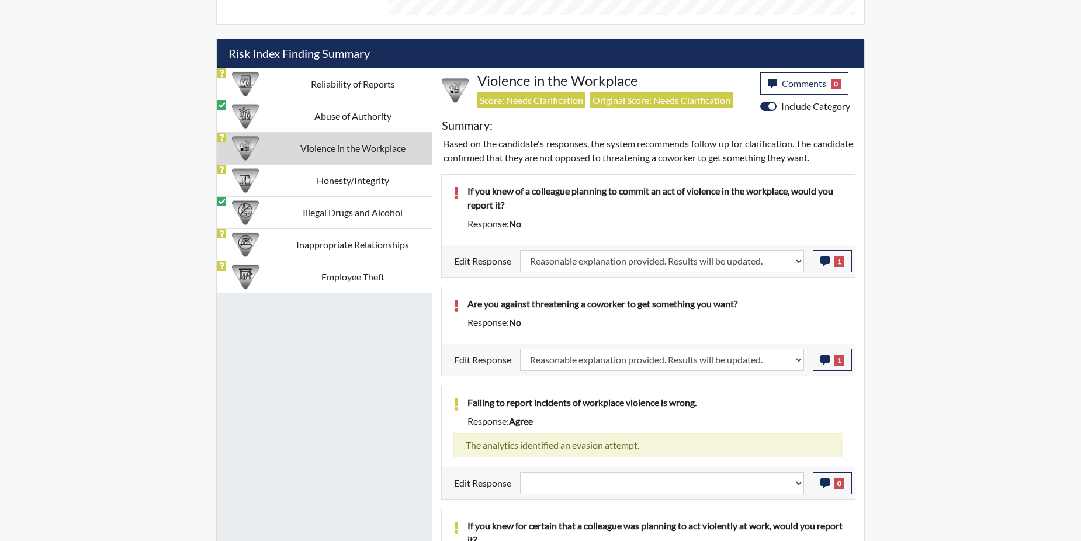
select select
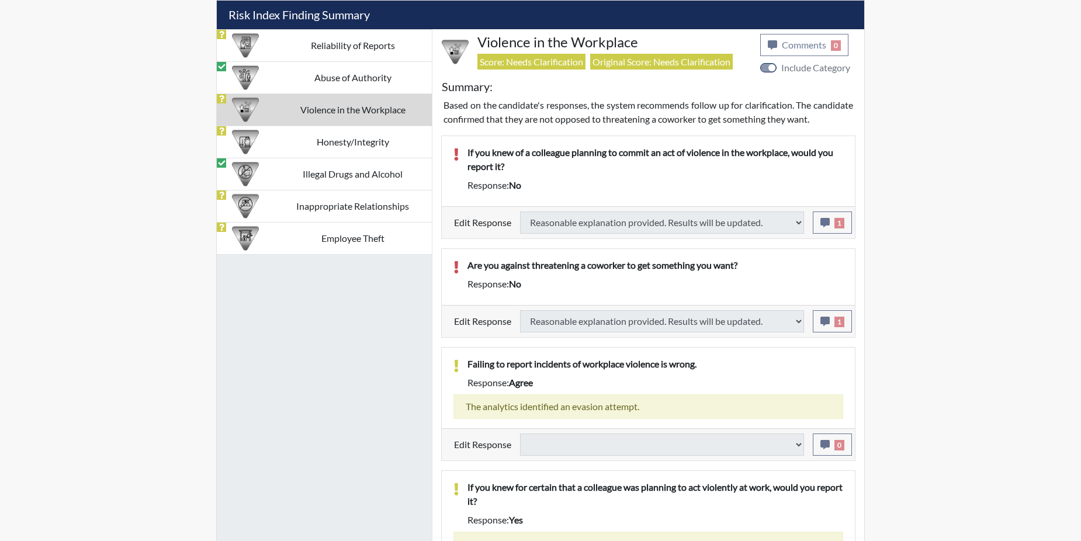
select select
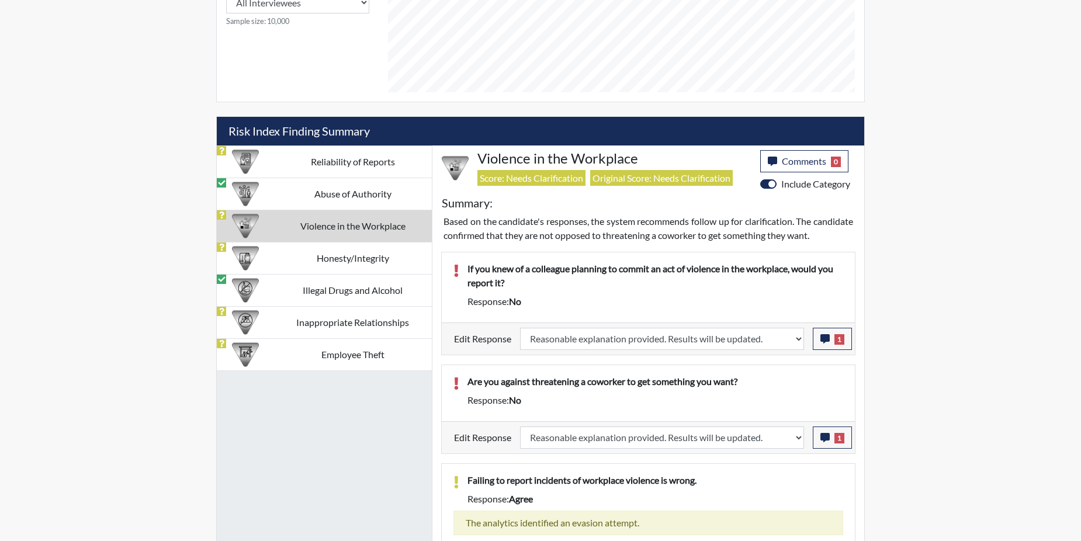
scroll to position [558, 0]
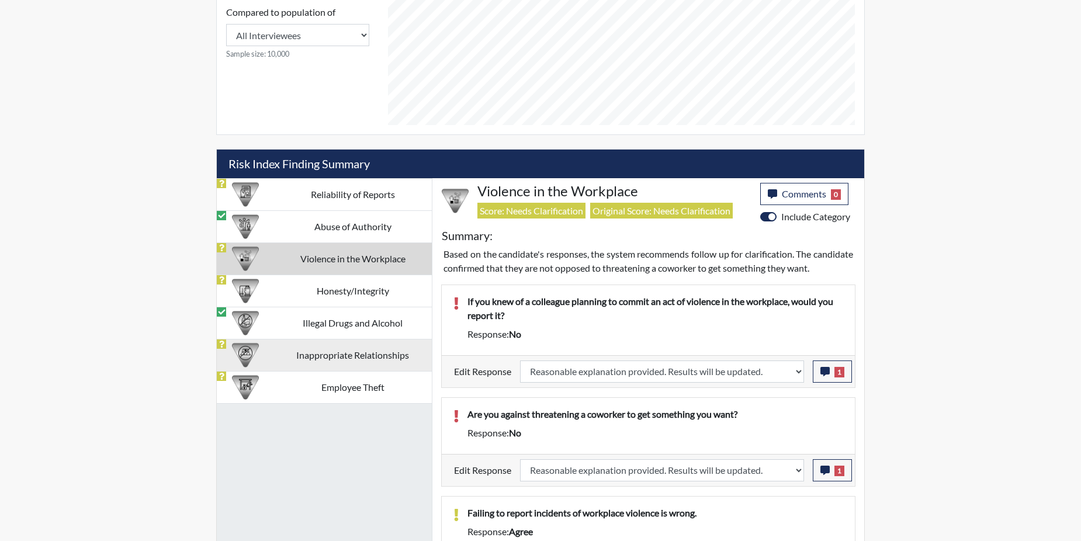
click at [359, 352] on td "Inappropriate Relationships" at bounding box center [353, 355] width 158 height 32
select select
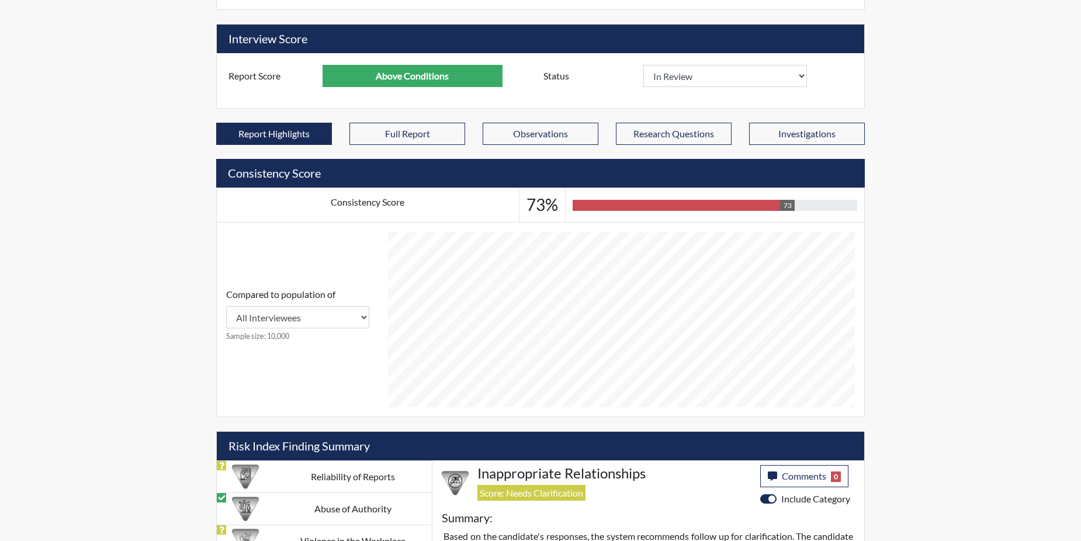
scroll to position [557, 0]
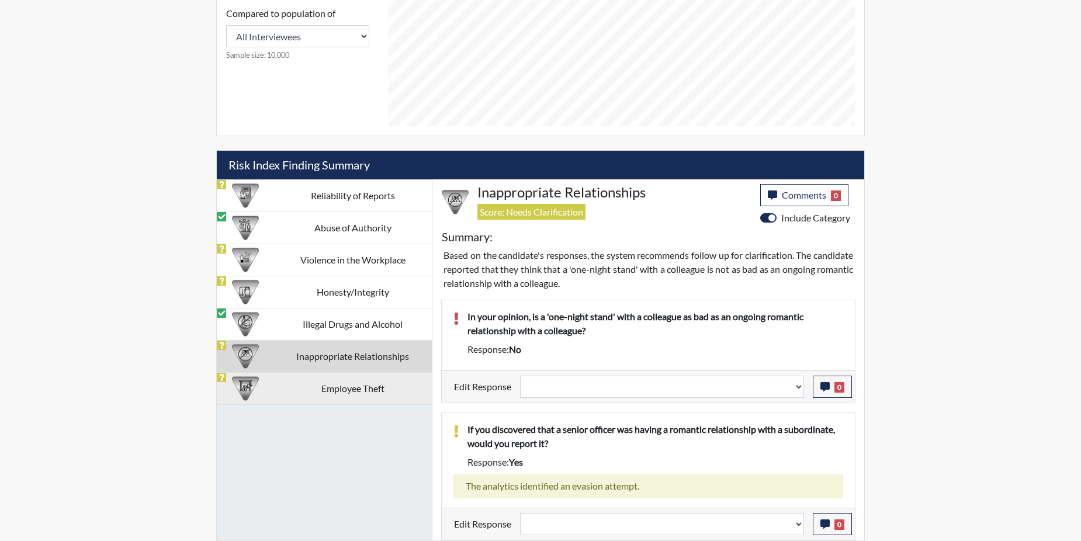
click at [378, 388] on td "Employee Theft" at bounding box center [353, 388] width 158 height 32
select select
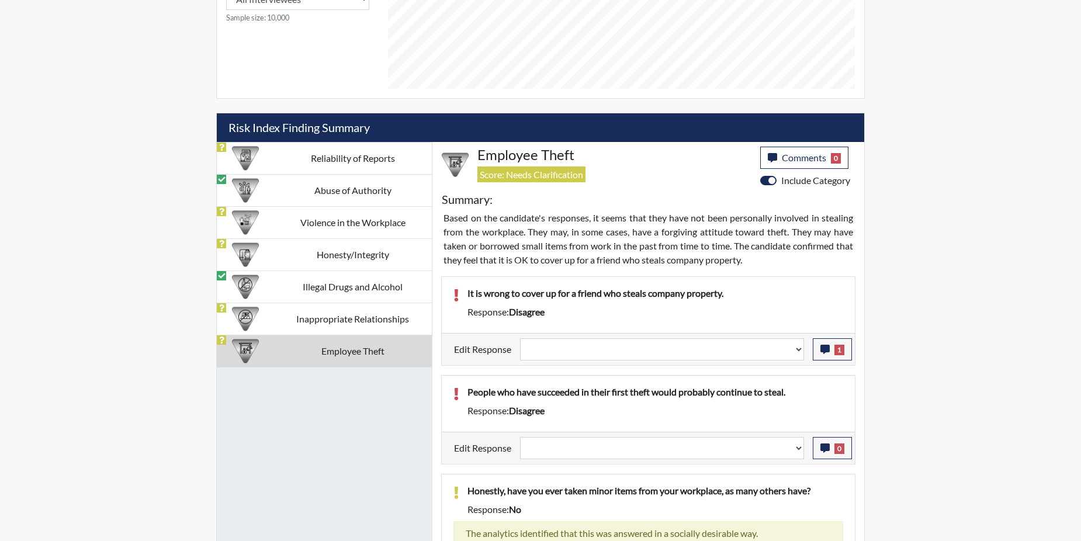
scroll to position [616, 0]
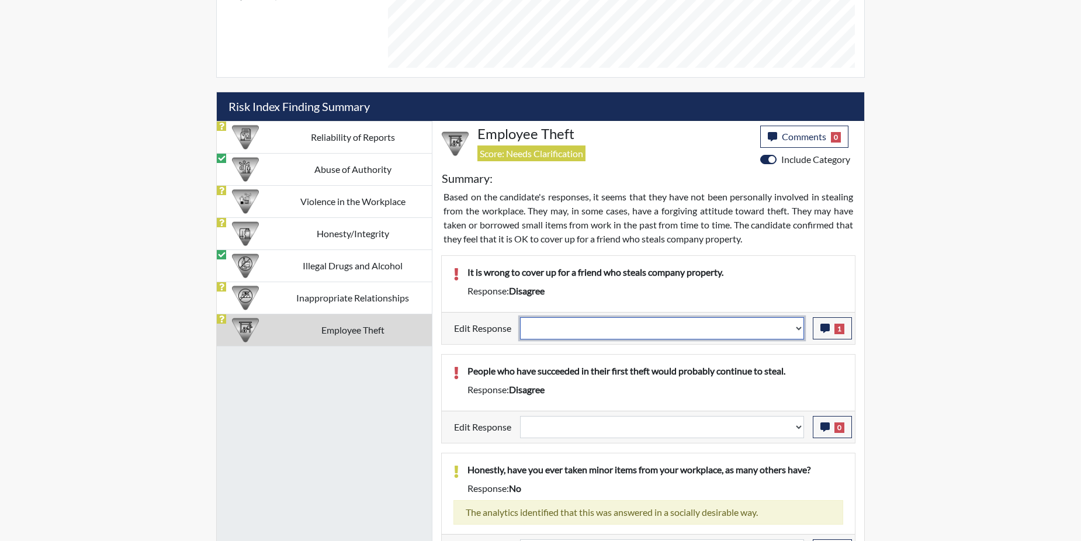
click at [803, 329] on select "Question is not relevant. Results will be updated. Reasonable explanation provi…" at bounding box center [662, 328] width 284 height 22
select select "reasonable-explanation-provided"
click at [521, 317] on select "Question is not relevant. Results will be updated. Reasonable explanation provi…" at bounding box center [662, 328] width 284 height 22
select select
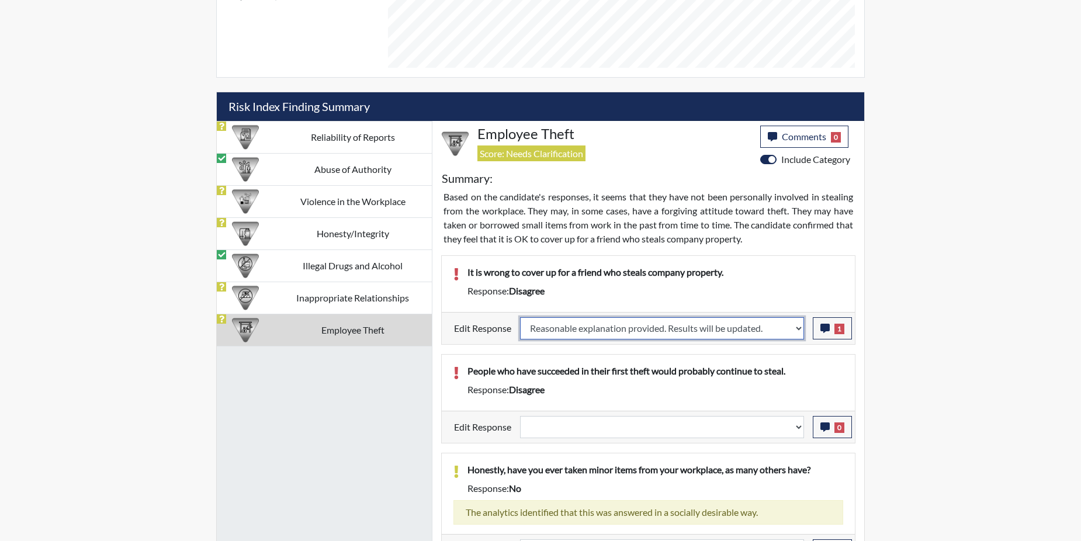
select select
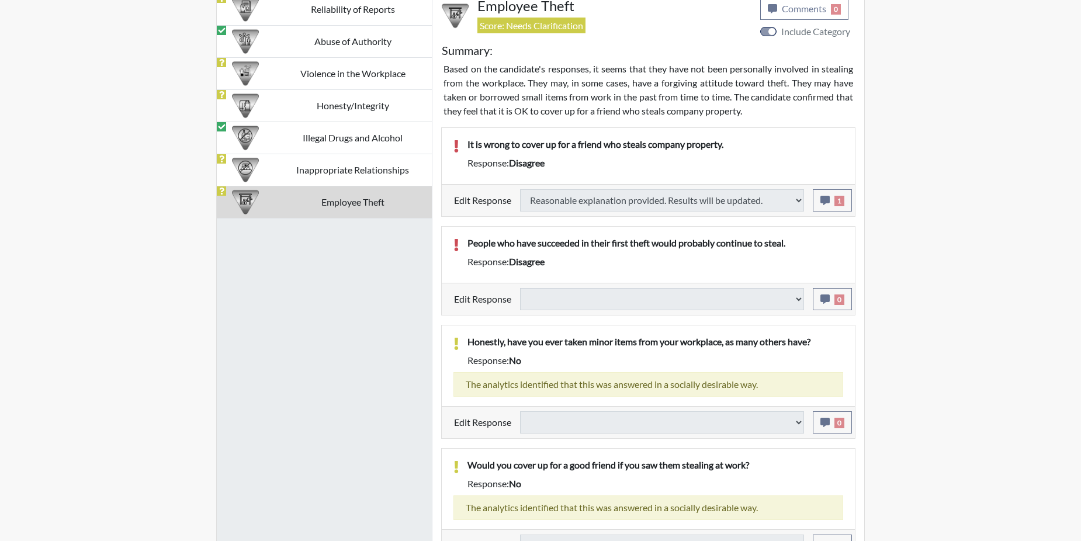
scroll to position [765, 0]
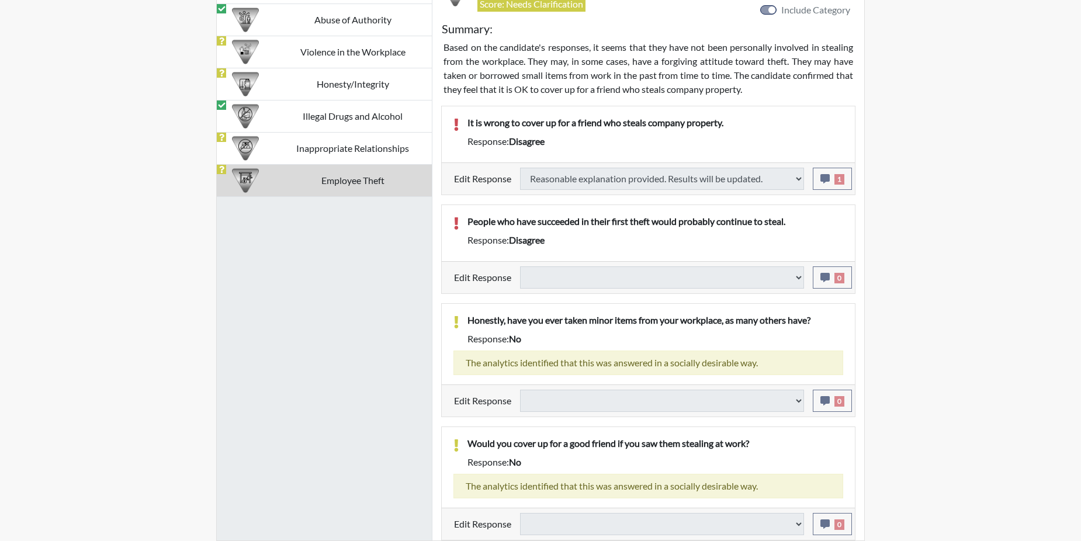
select select
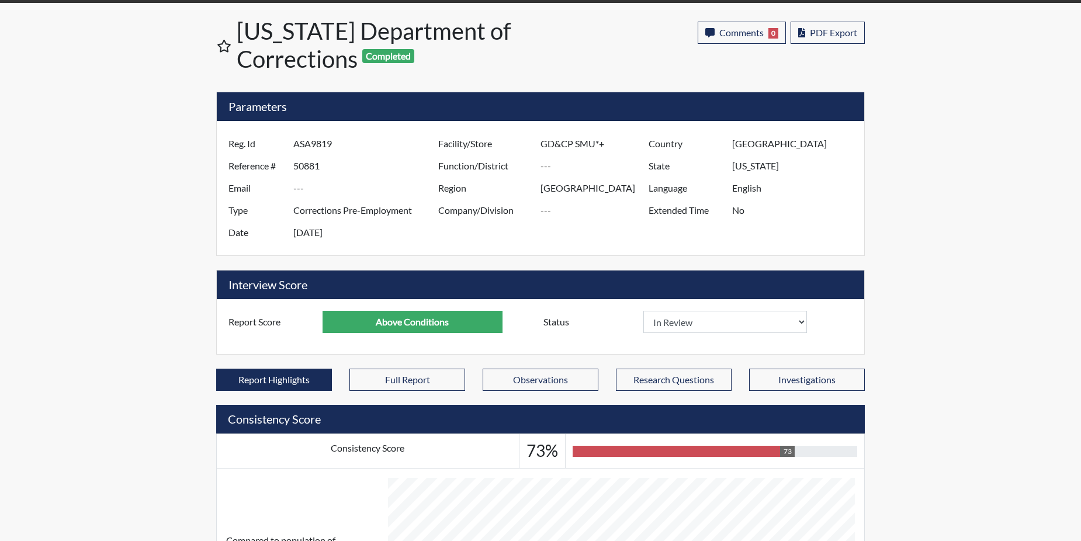
scroll to position [0, 0]
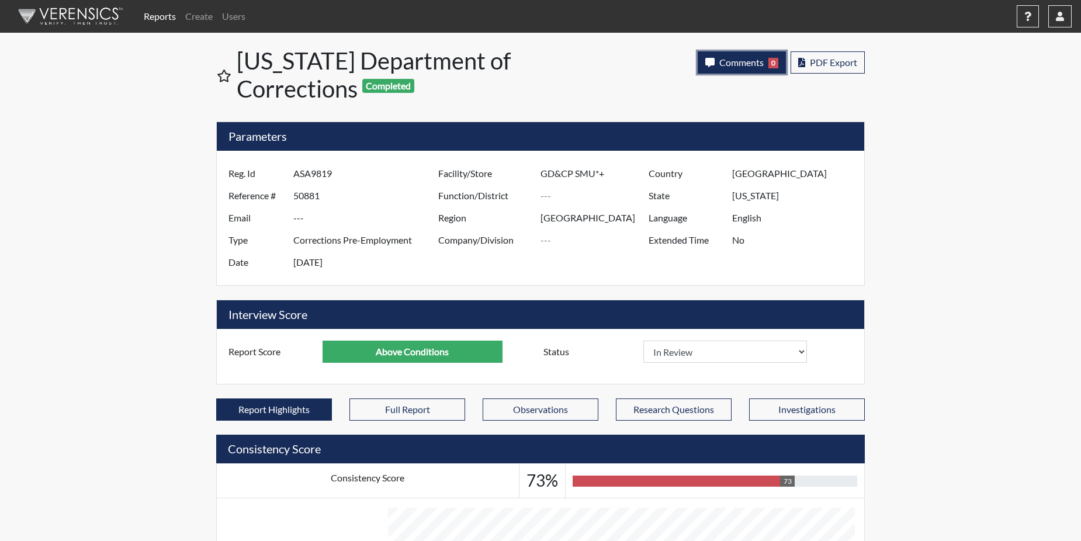
click at [755, 63] on span "Comments" at bounding box center [742, 62] width 44 height 11
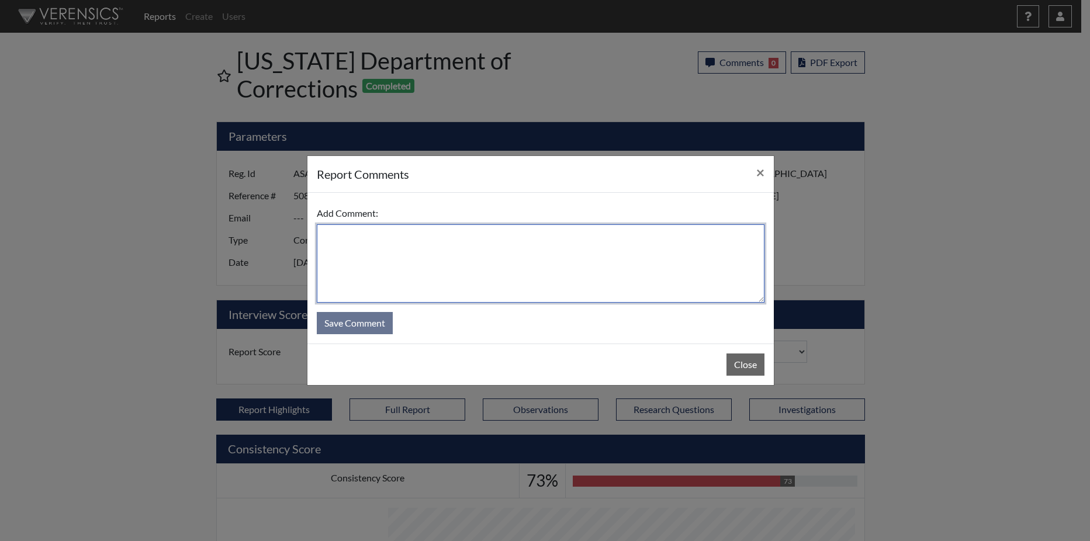
click at [462, 245] on textarea at bounding box center [541, 263] width 448 height 78
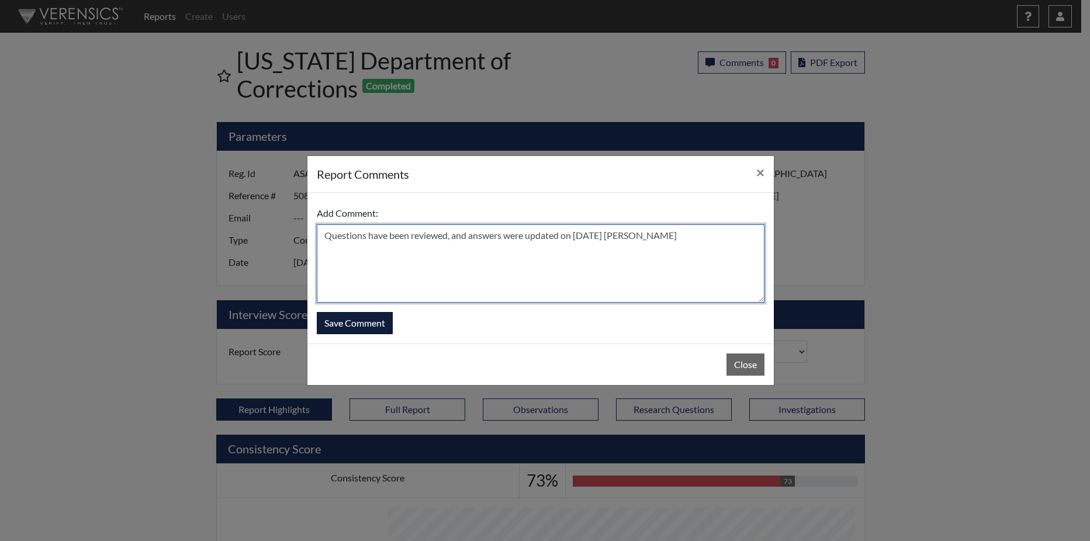
type textarea "Questions have been reviewed, and answers were updated on 8/22/25 N. Brown"
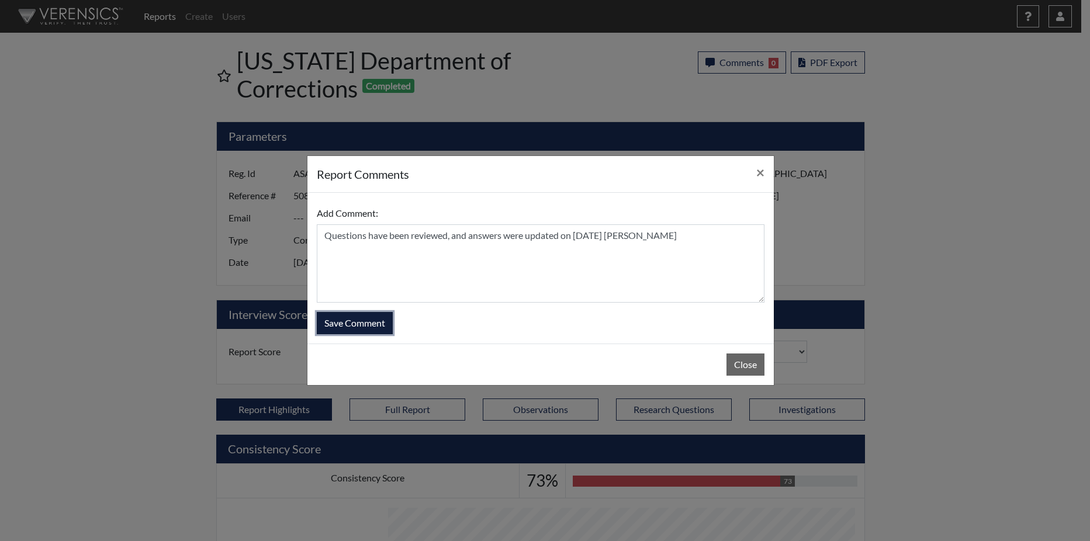
click at [372, 317] on button "Save Comment" at bounding box center [355, 323] width 76 height 22
select select
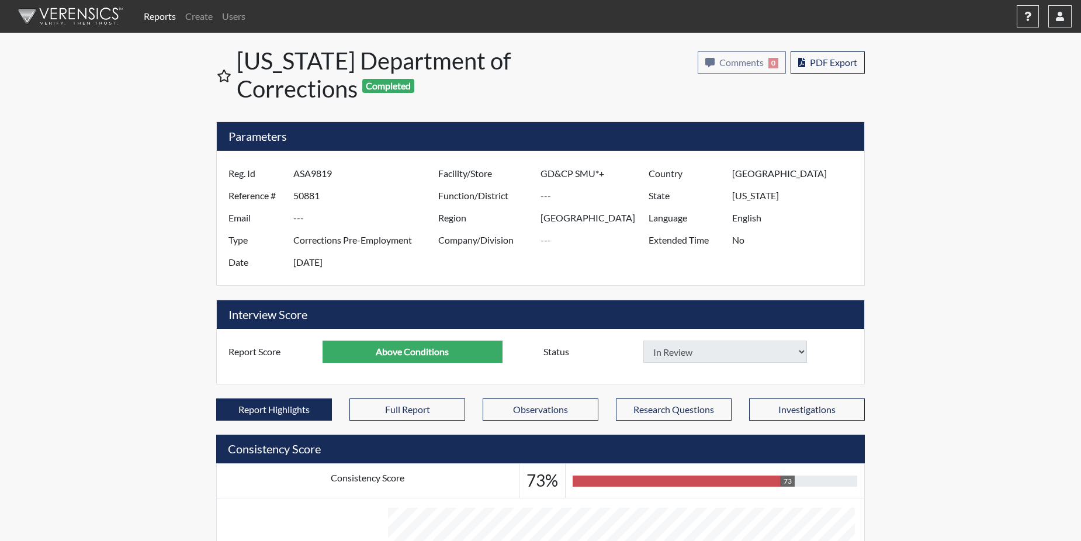
select select
click at [150, 19] on link "Reports" at bounding box center [160, 16] width 42 height 23
